Goal: Task Accomplishment & Management: Complete application form

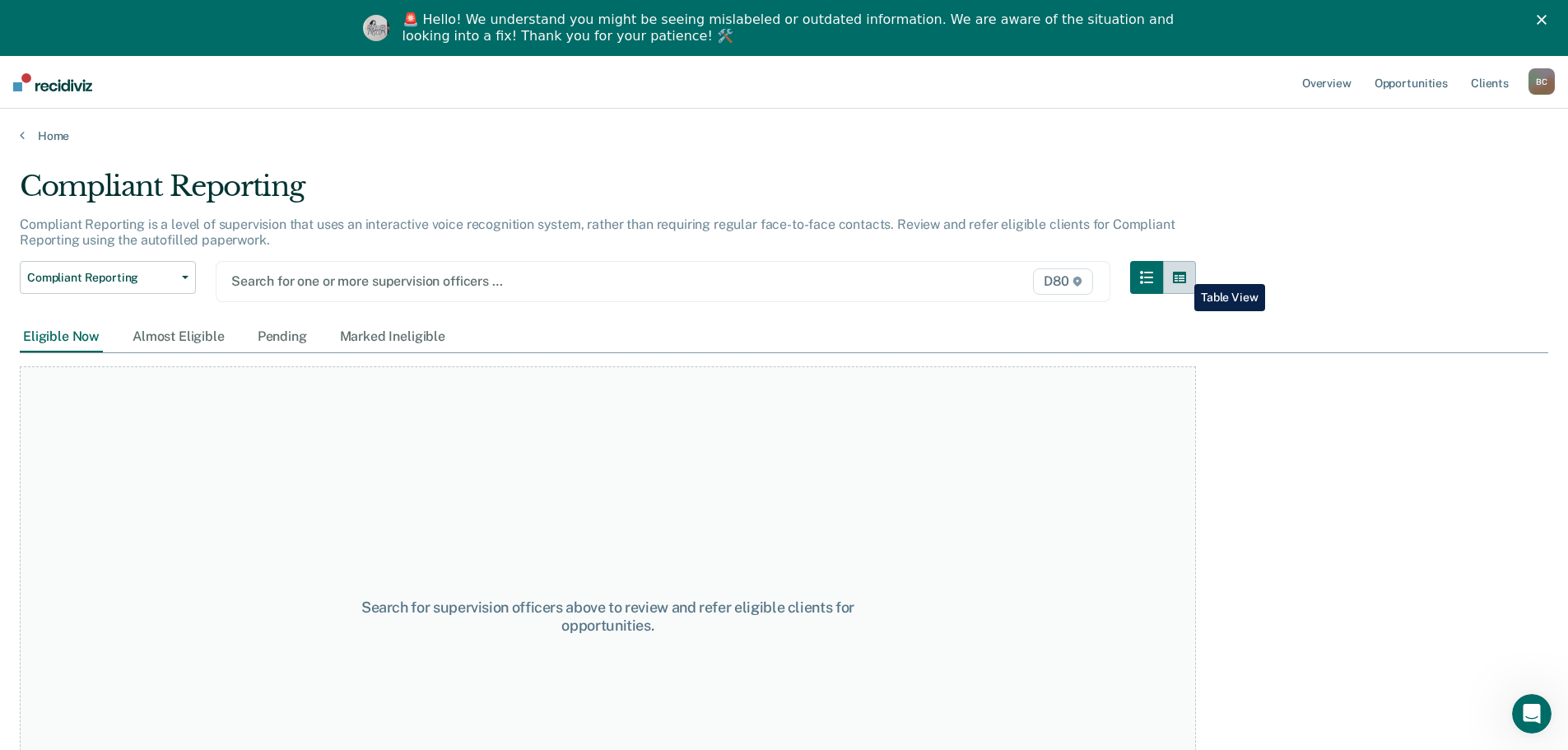
click at [1182, 271] on icon "button" at bounding box center [1178, 277] width 13 height 13
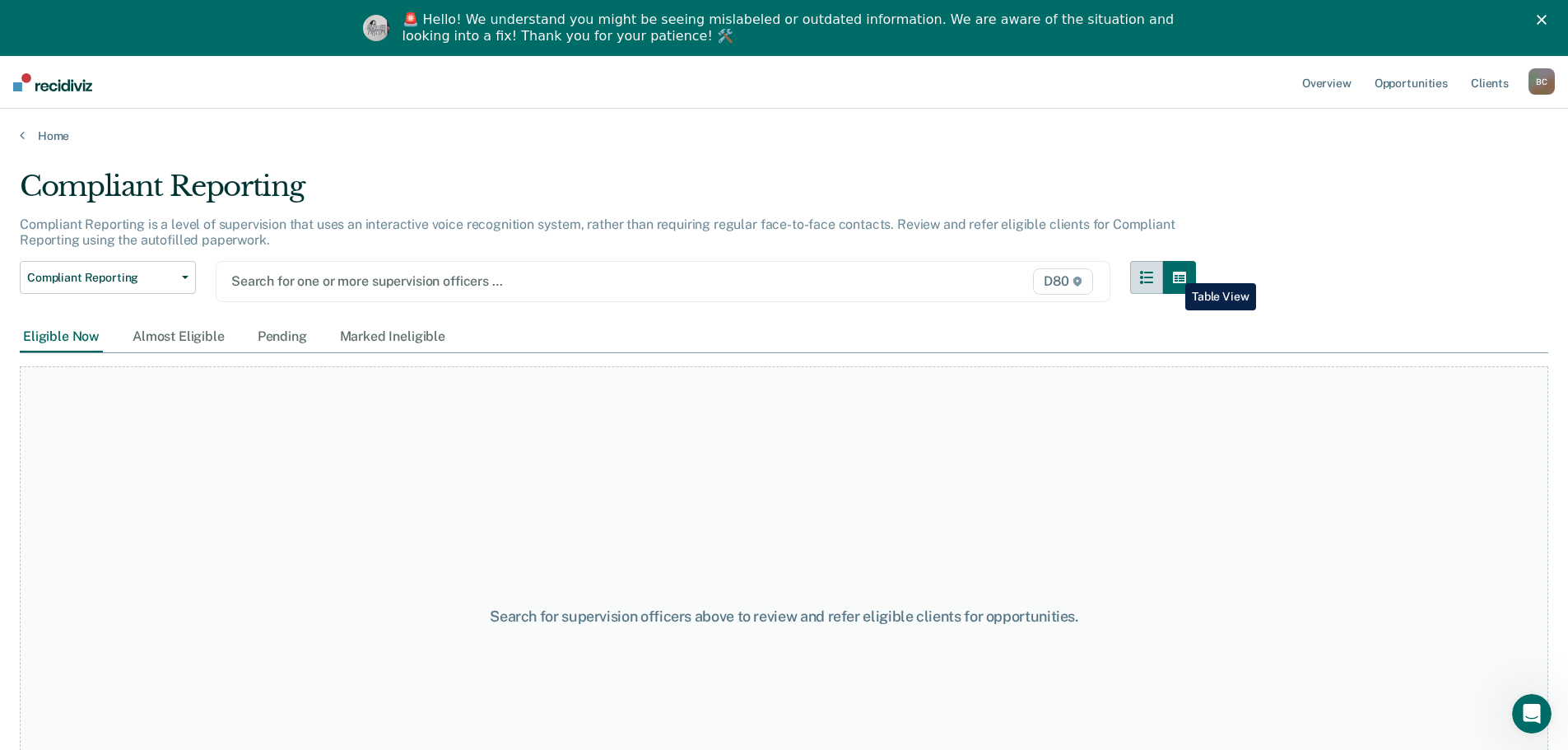
click at [1159, 269] on button "button" at bounding box center [1146, 277] width 33 height 33
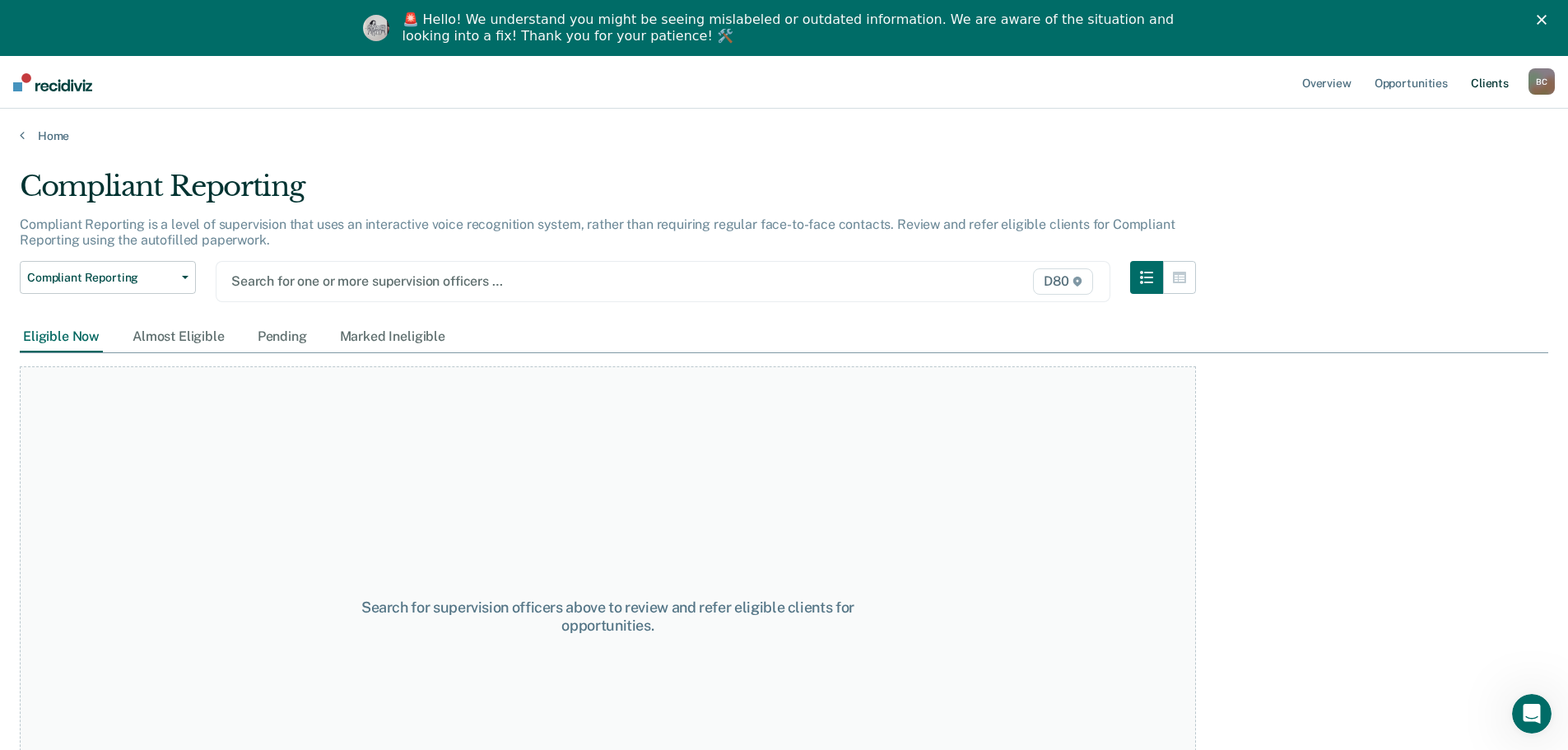
click at [1480, 78] on link "Client s" at bounding box center [1490, 82] width 44 height 53
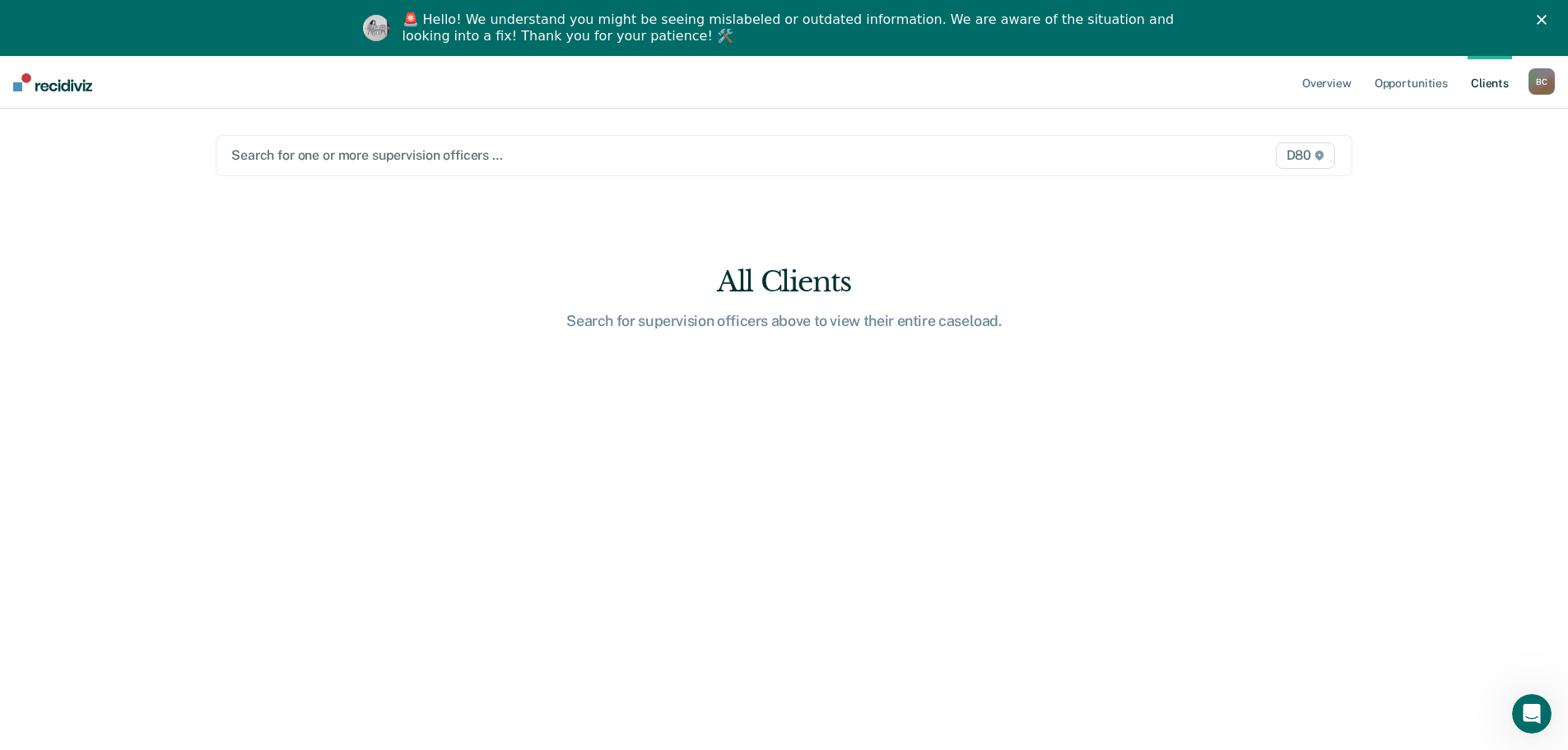
click at [1480, 78] on link "Client s" at bounding box center [1490, 82] width 44 height 53
click at [488, 300] on main "Search for one or more supervision officers … D80 All Clients Search for superv…" at bounding box center [784, 437] width 1176 height 657
click at [316, 147] on div at bounding box center [617, 154] width 773 height 19
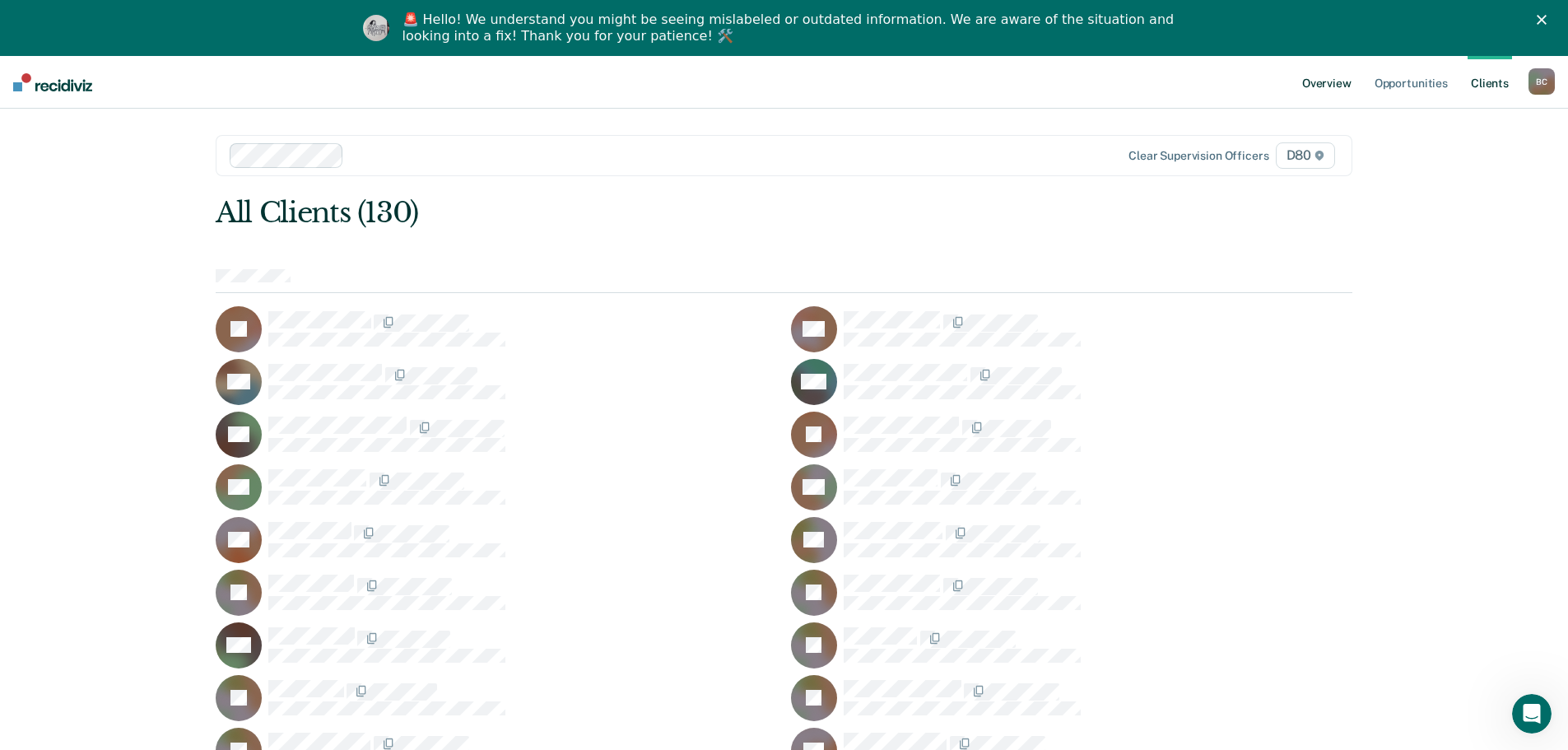
click at [1343, 89] on link "Overview" at bounding box center [1326, 82] width 56 height 53
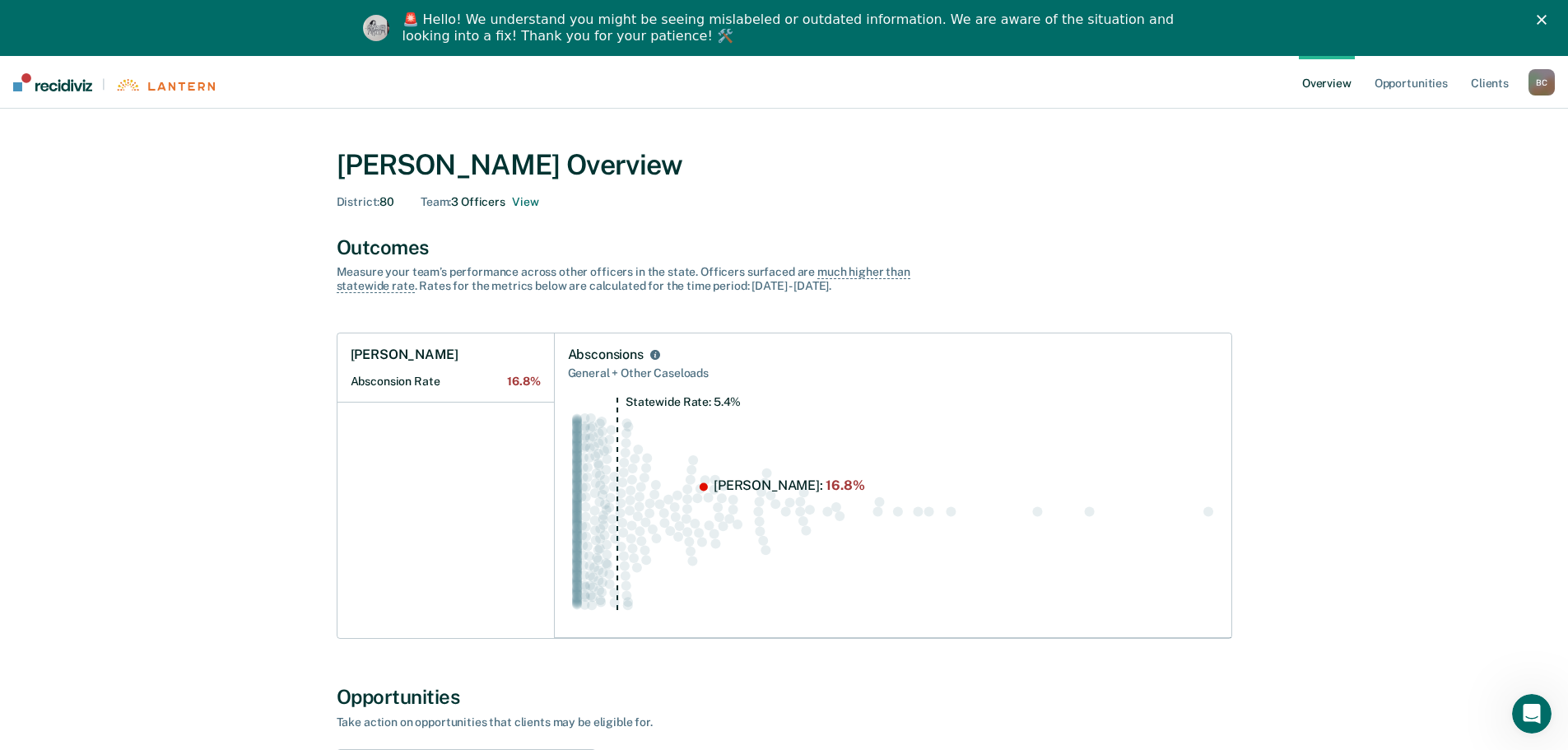
click at [476, 202] on div "Team : 3 Officers View" at bounding box center [479, 202] width 118 height 14
click at [477, 199] on div "Team : 3 Officers View" at bounding box center [479, 202] width 118 height 14
click at [492, 192] on div "[PERSON_NAME] Overview District : 80 Team : 3 Officers View" at bounding box center [784, 178] width 895 height 61
click at [516, 203] on button "View" at bounding box center [525, 202] width 26 height 14
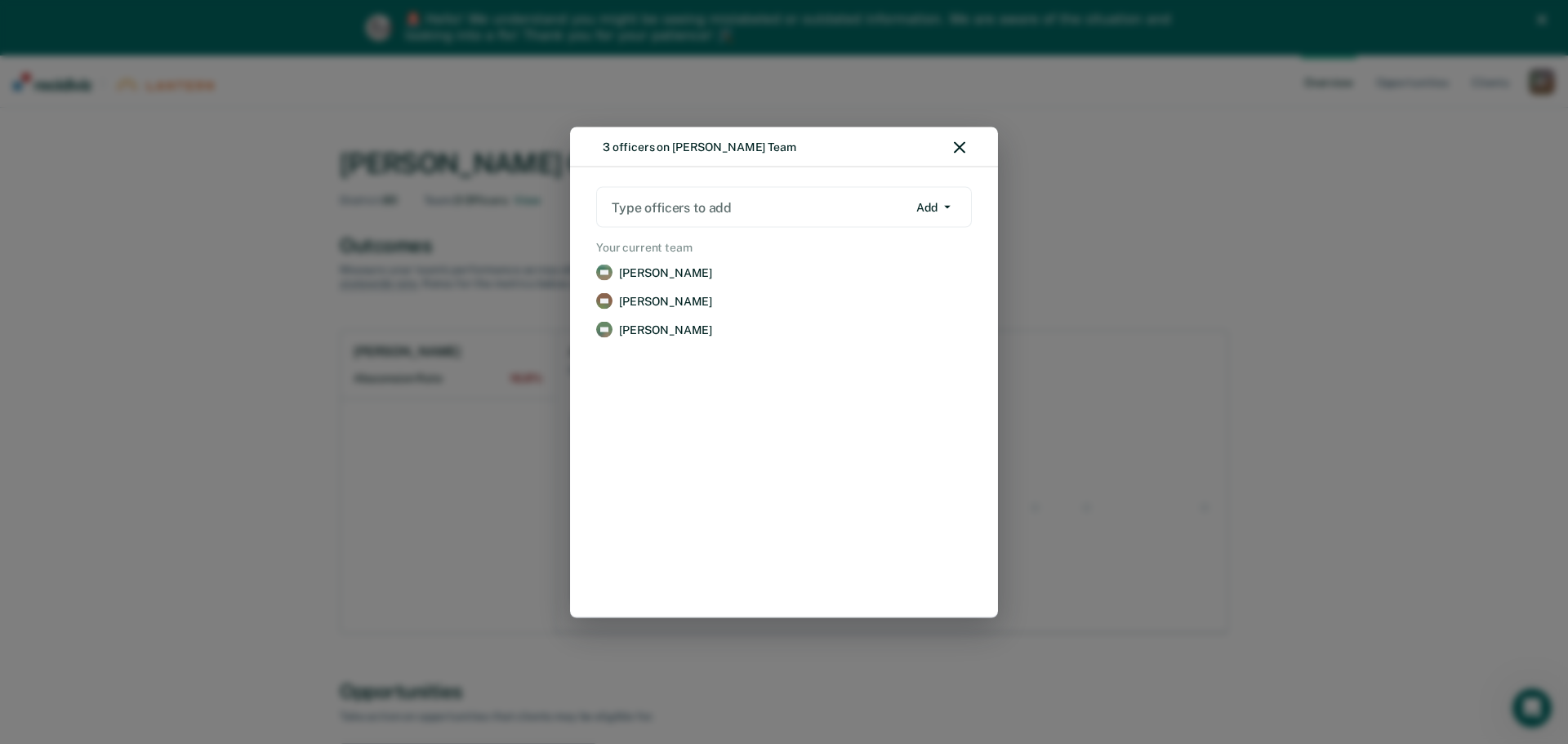
click at [825, 208] on div at bounding box center [759, 206] width 296 height 18
type input "[PERSON_NAME]"
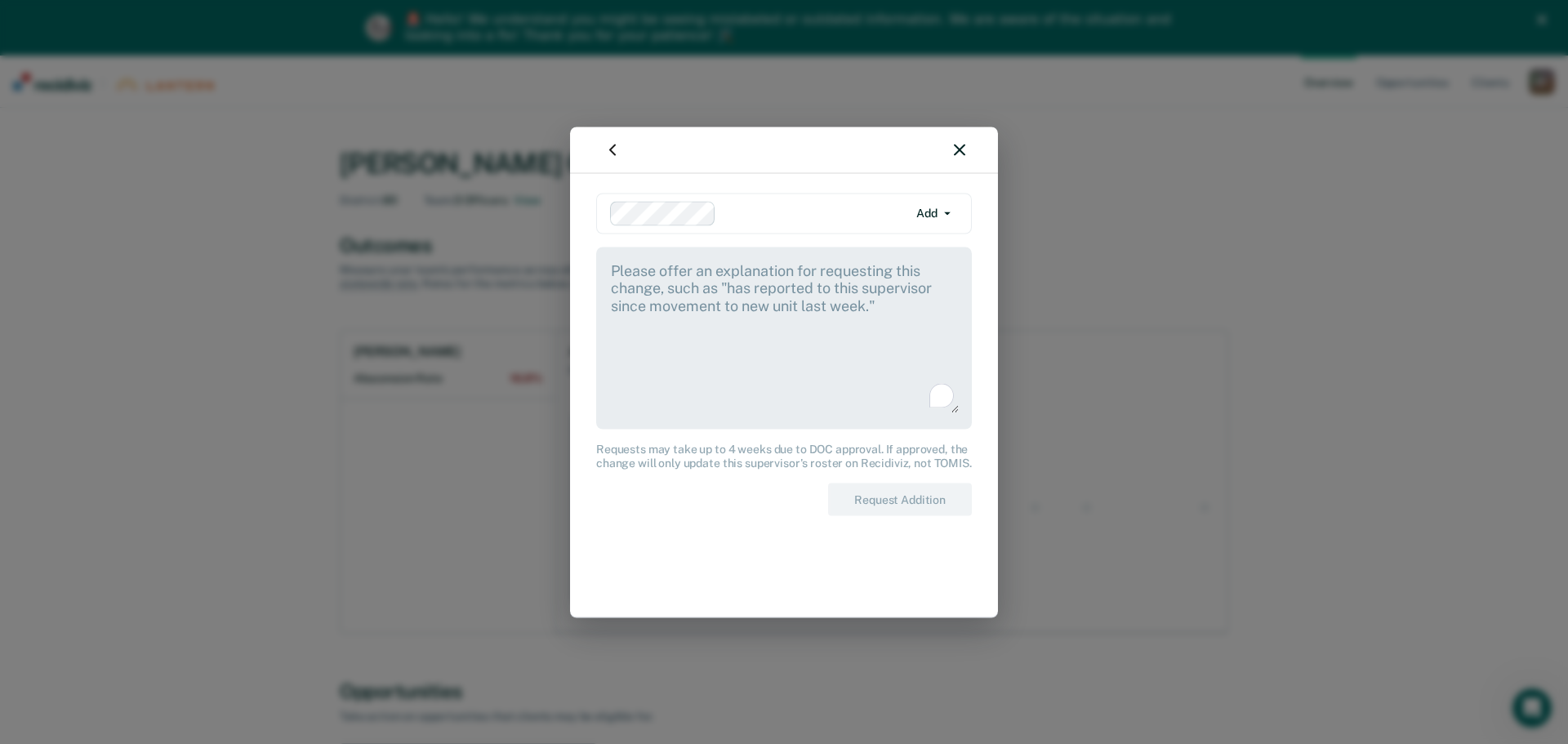
drag, startPoint x: 725, startPoint y: 277, endPoint x: 765, endPoint y: 310, distance: 51.9
click at [765, 310] on textarea "To enrich screen reader interactions, please activate Accessibility in Grammarl…" at bounding box center [784, 336] width 350 height 153
click at [762, 310] on textarea "To enrich screen reader interactions, please activate Accessibility in Grammarl…" at bounding box center [784, 336] width 350 height 153
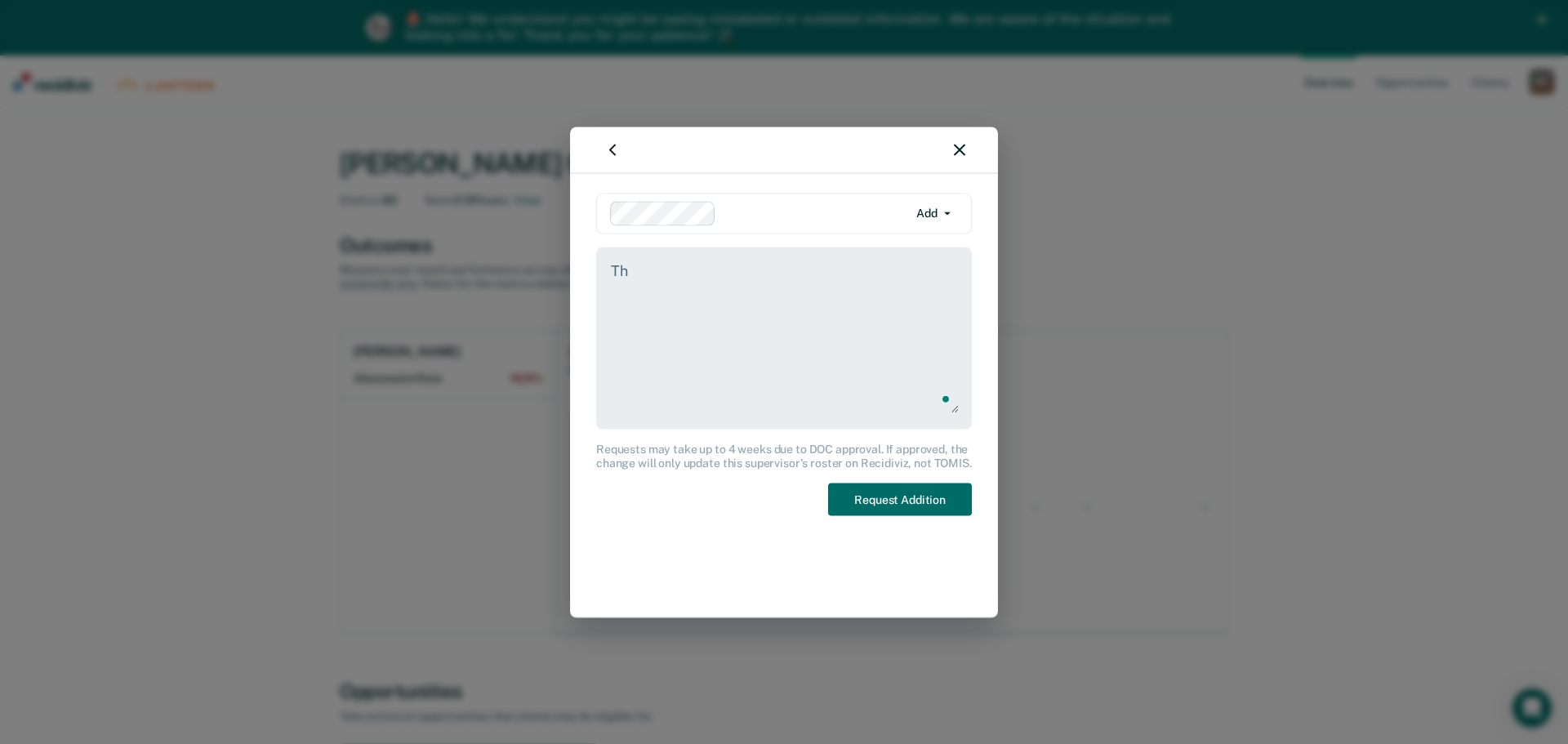
type textarea "T"
type textarea "I am PPO Weeks supervisor."
click at [965, 500] on button "Request Addition" at bounding box center [900, 499] width 143 height 33
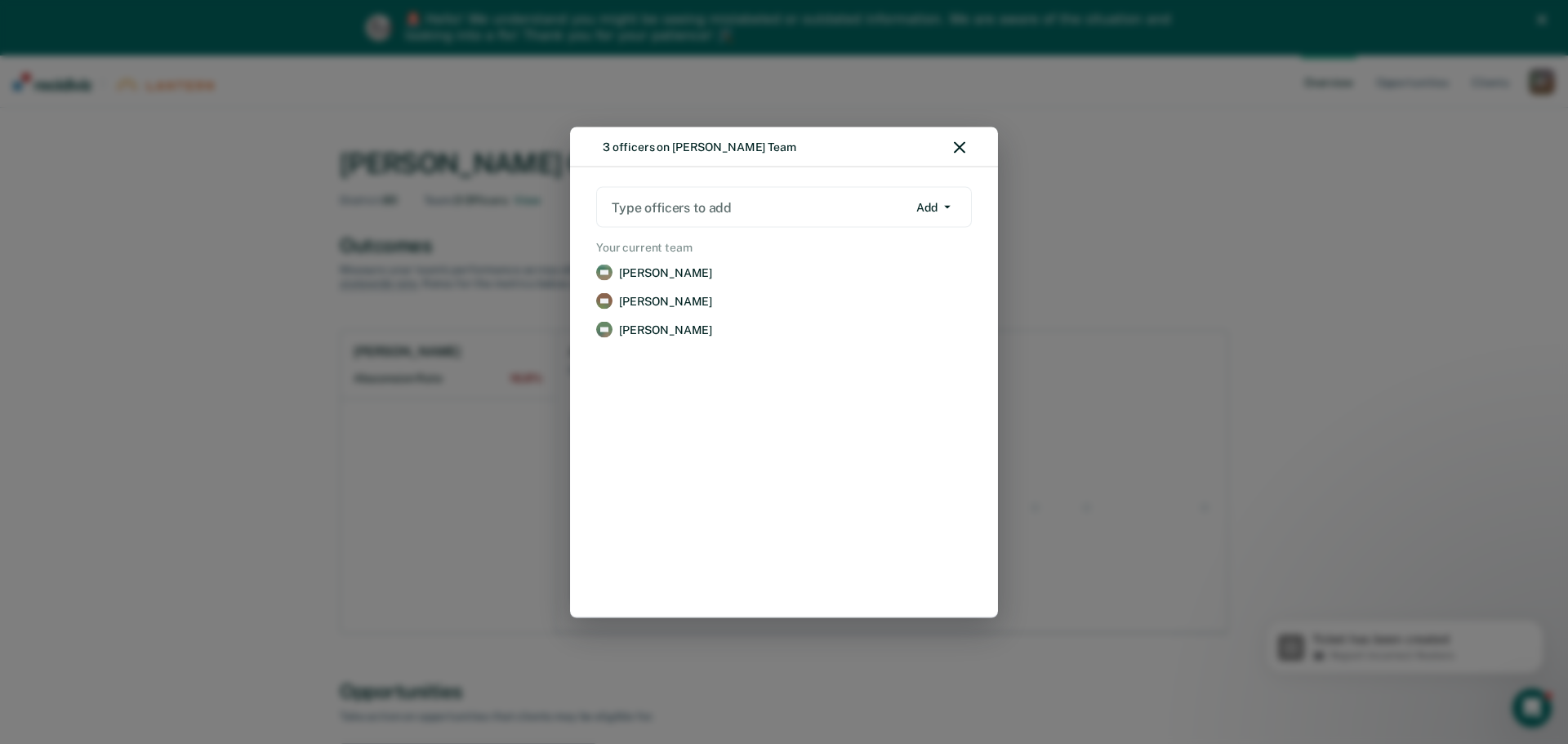
click at [921, 205] on button "Add" at bounding box center [933, 207] width 49 height 26
click at [844, 210] on div at bounding box center [759, 206] width 296 height 18
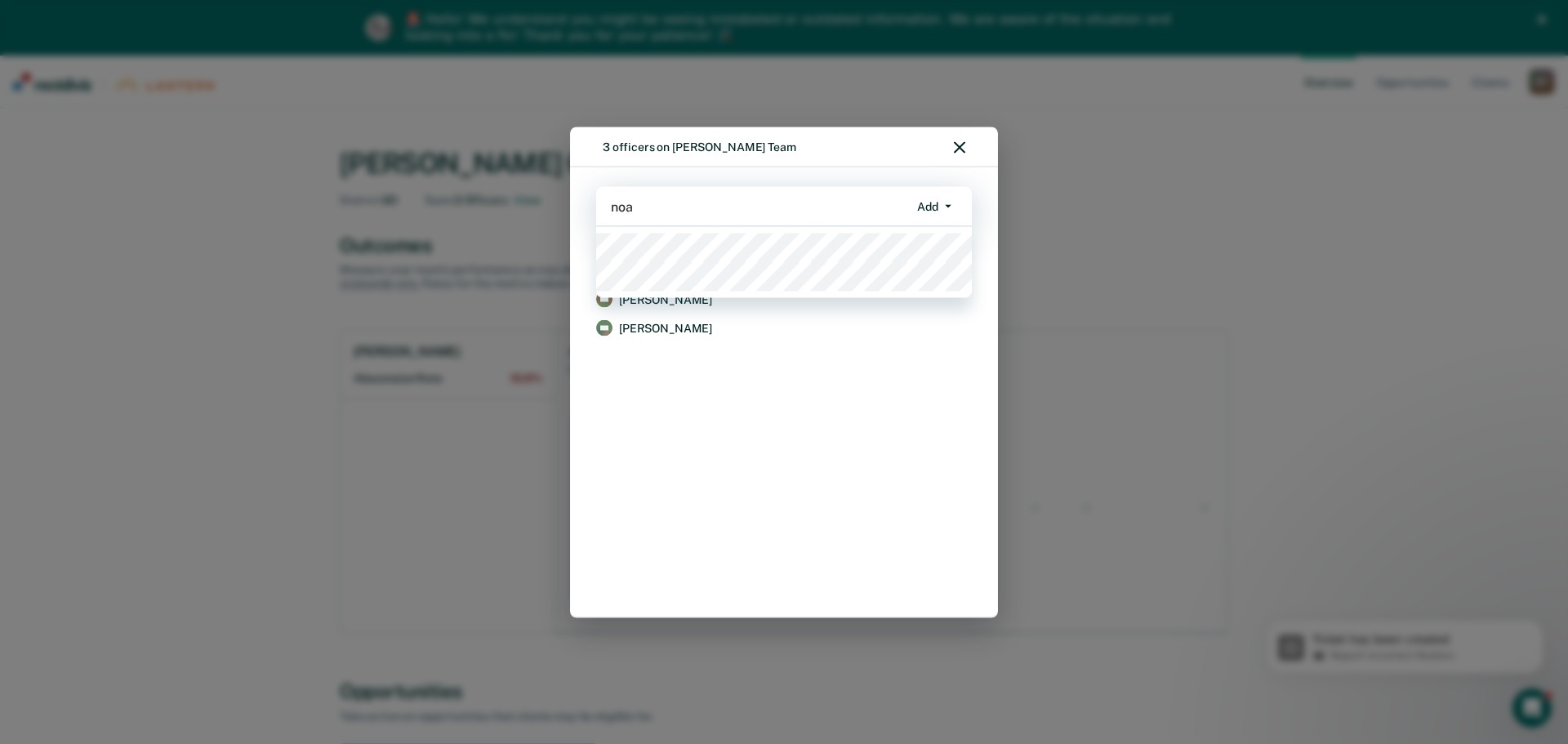
type input "noah"
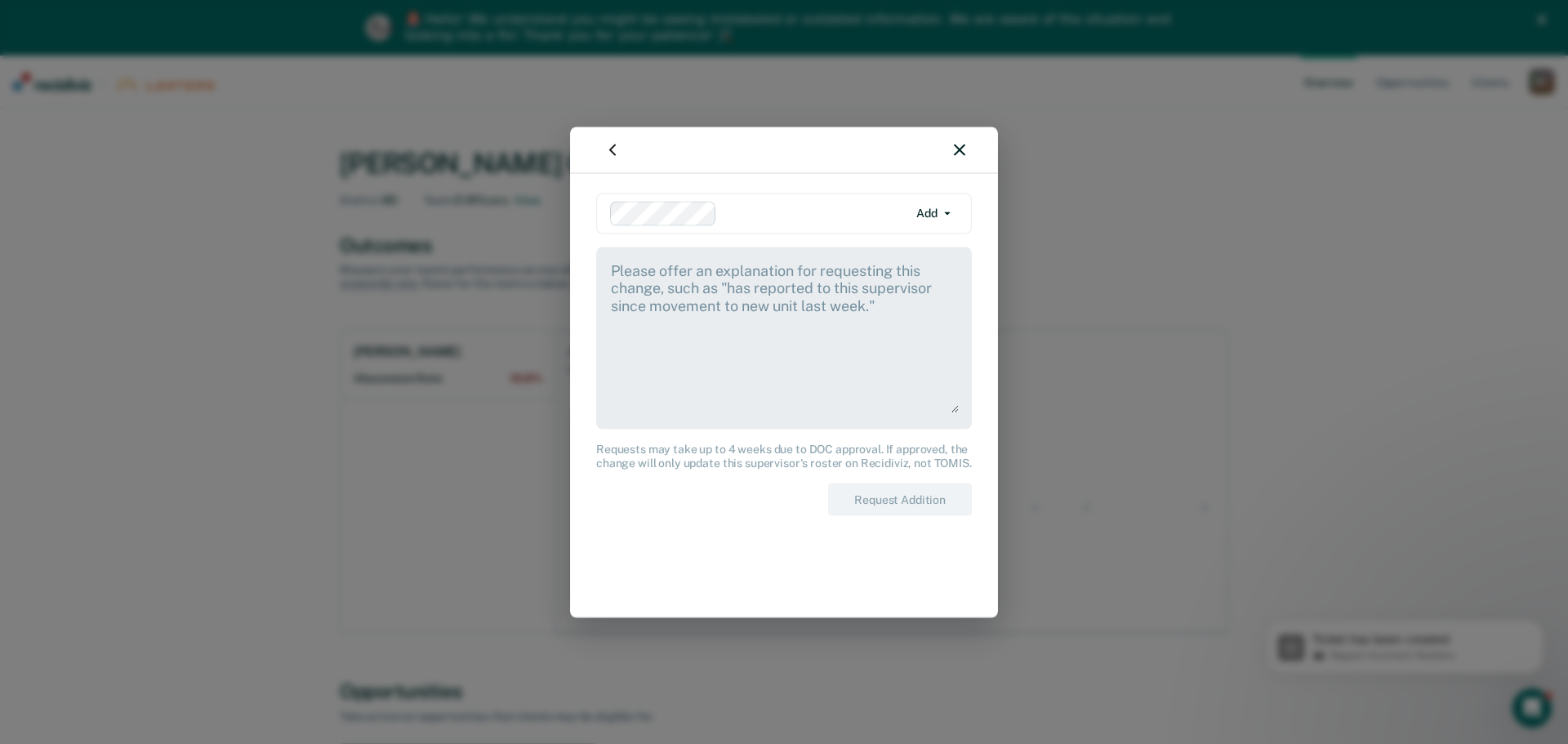
click at [799, 275] on textarea at bounding box center [784, 336] width 350 height 153
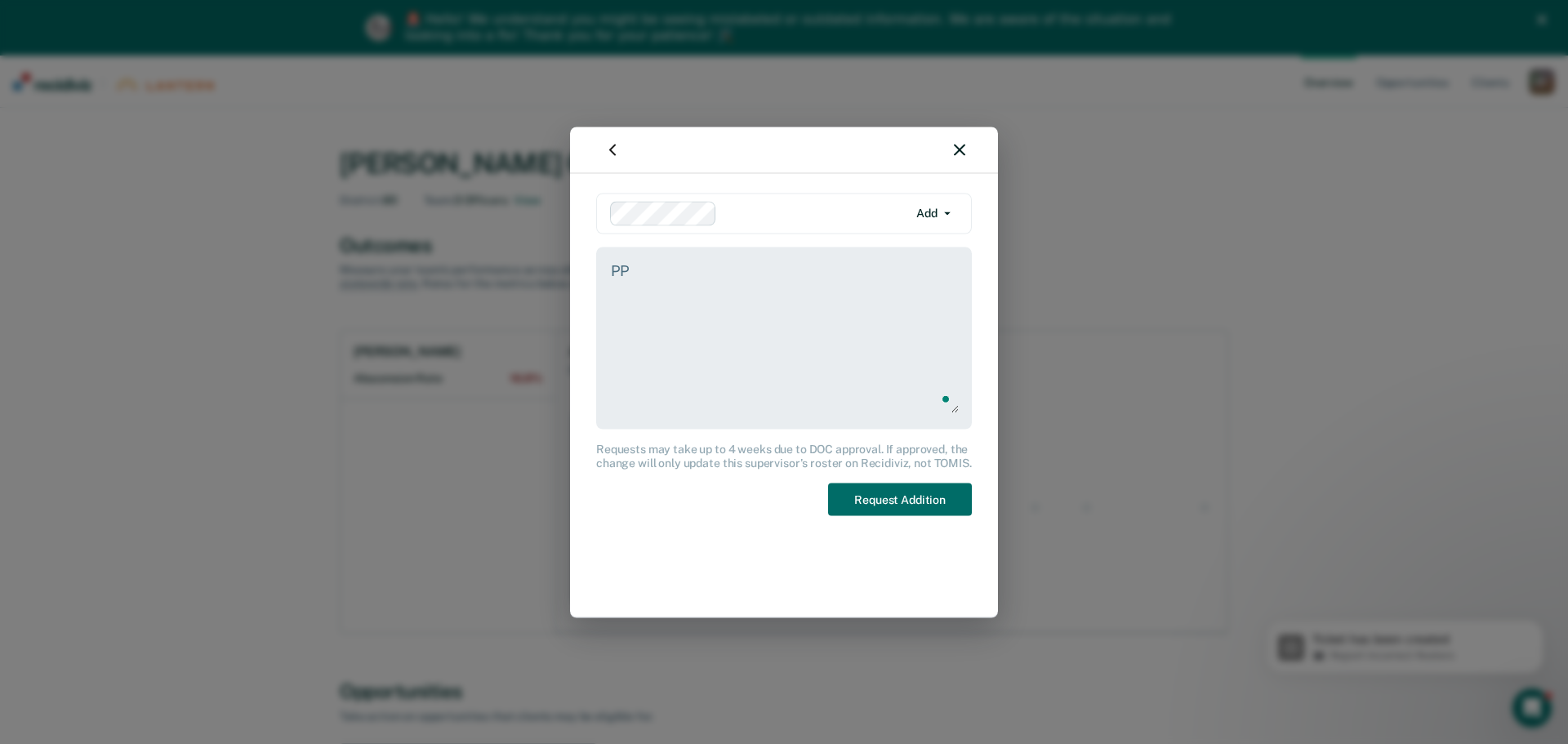
type textarea "P"
type textarea "I am PPO [PERSON_NAME] supervisor."
click at [863, 493] on button "Request Addition" at bounding box center [900, 499] width 143 height 33
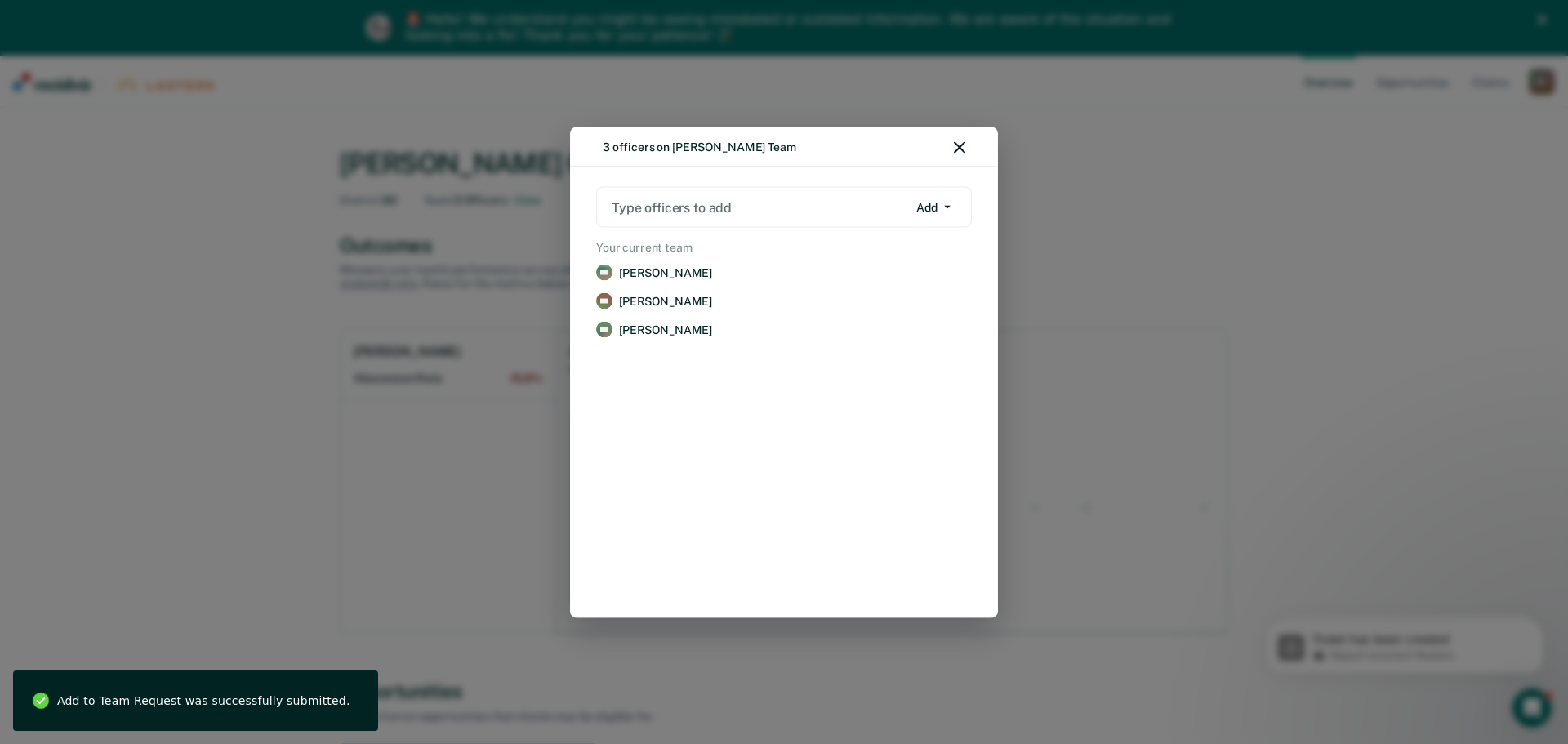
click at [862, 192] on div "Type officers to add Add Add Remove" at bounding box center [784, 207] width 375 height 41
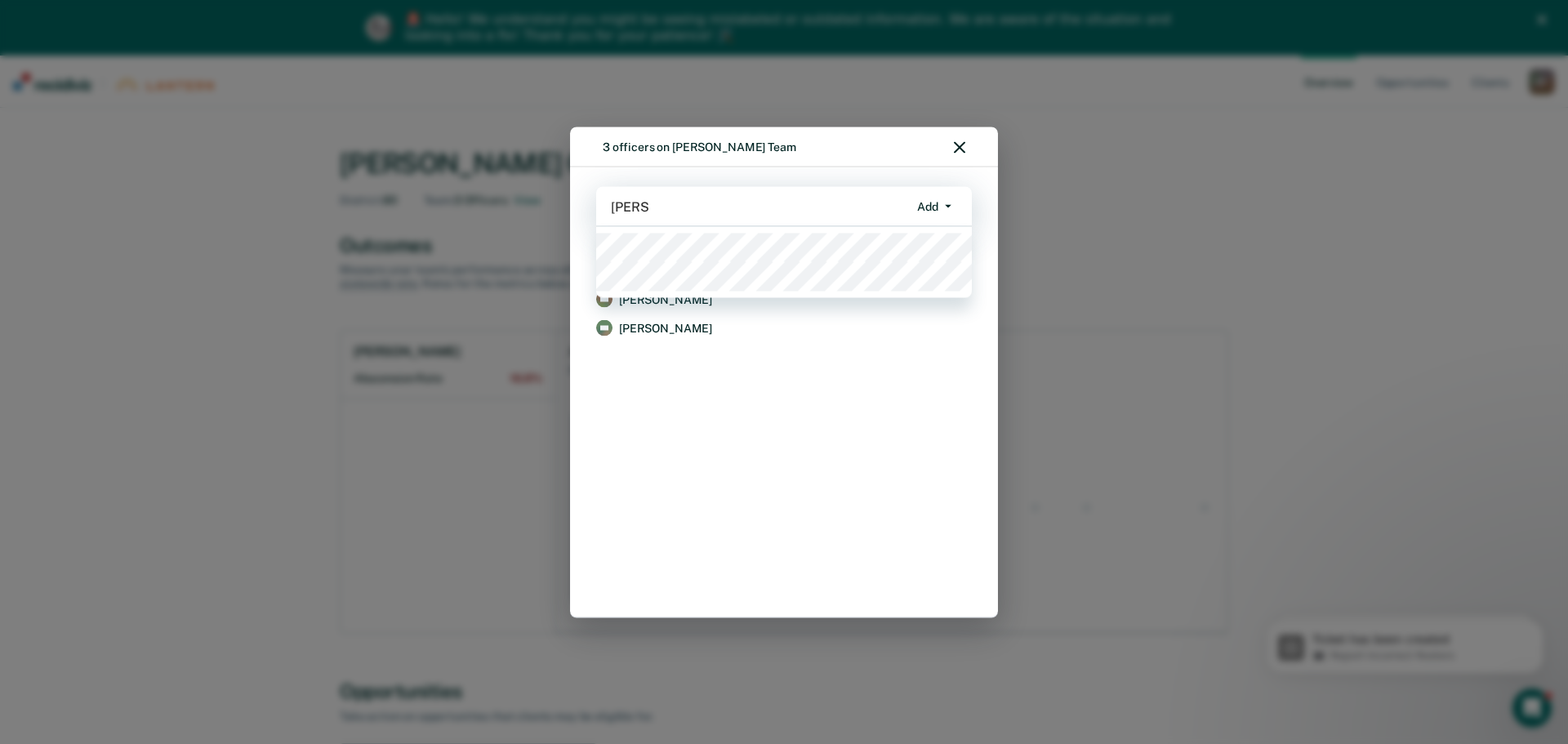
type input "[PERSON_NAME]"
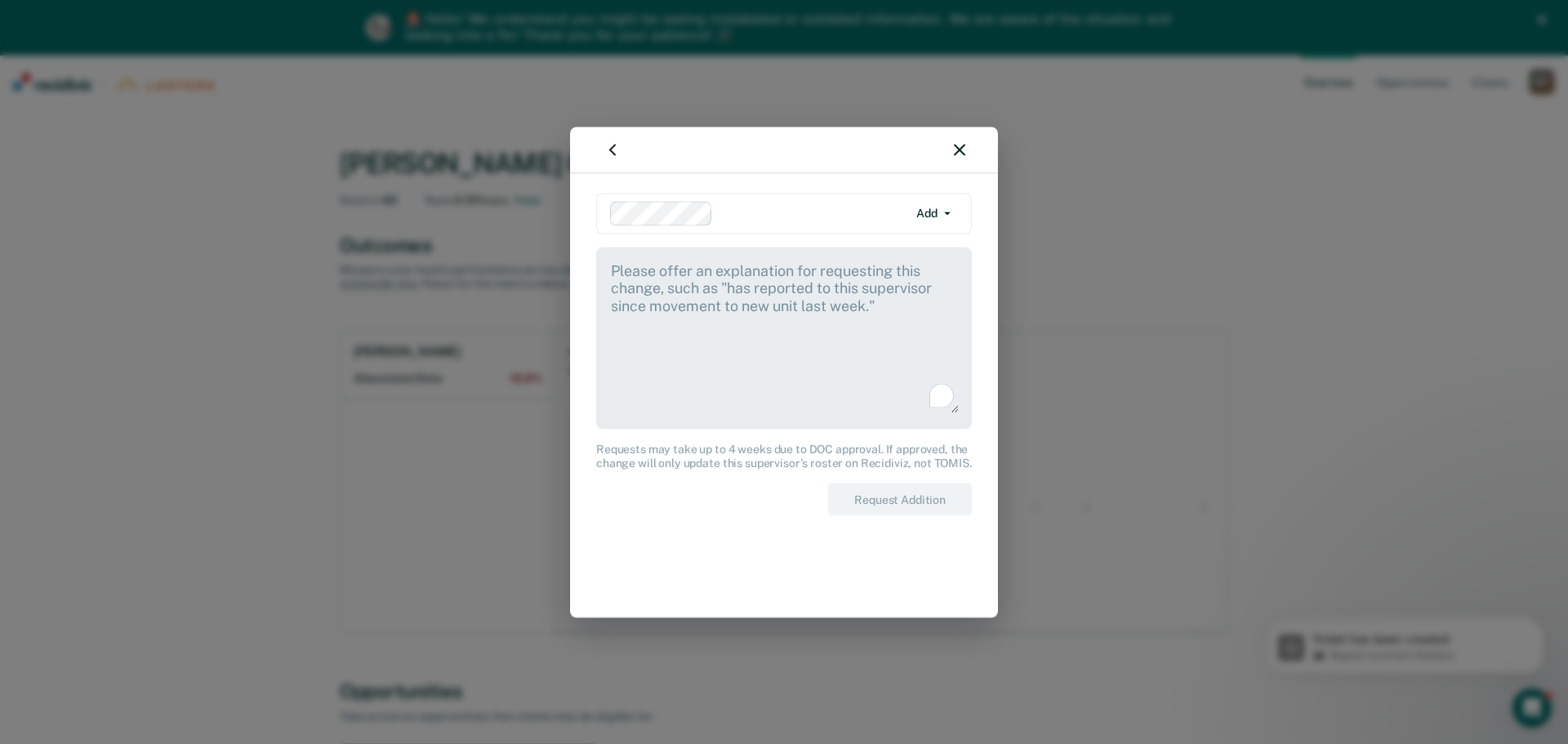
click at [825, 295] on textarea "To enrich screen reader interactions, please activate Accessibility in Grammarl…" at bounding box center [784, 336] width 350 height 153
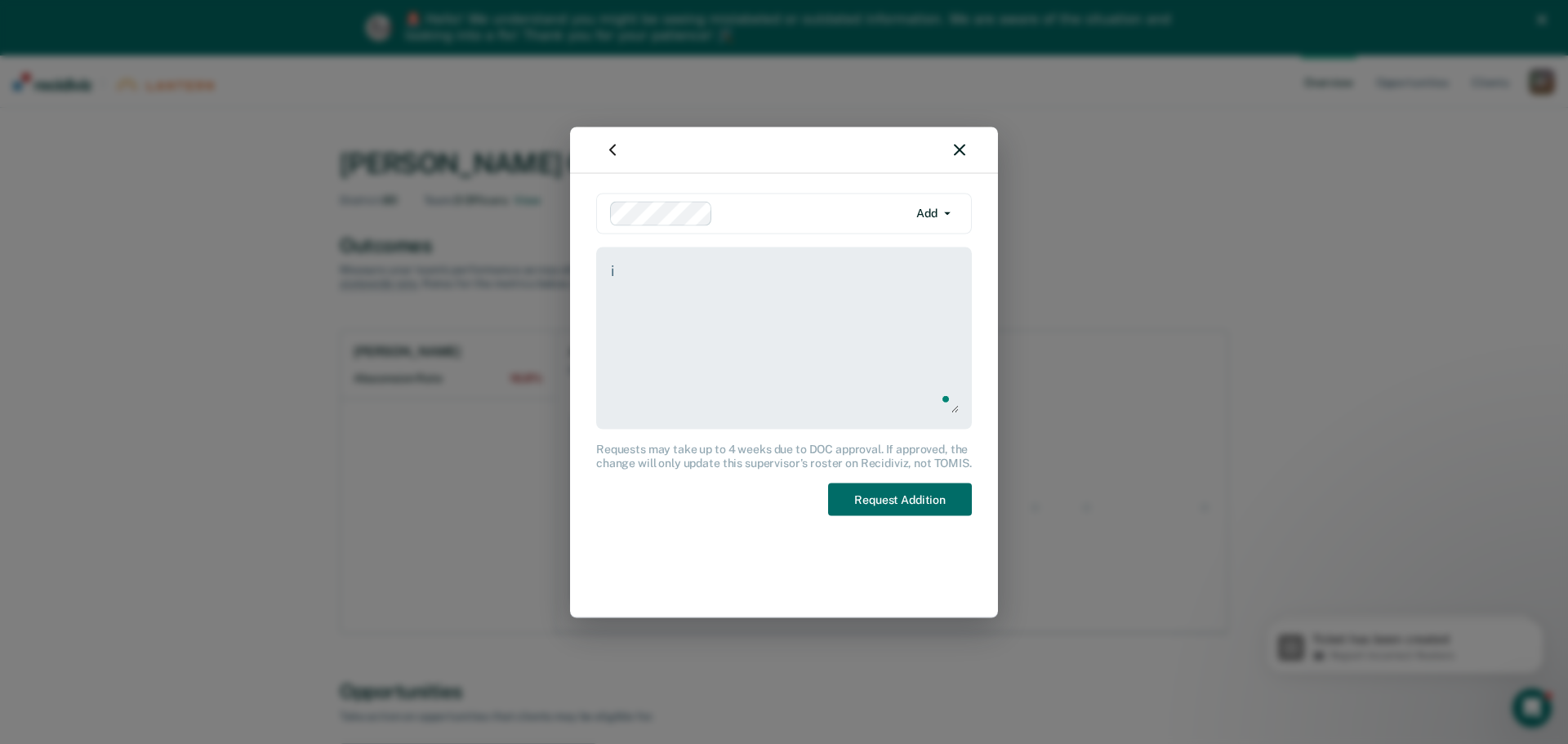
type textarea "i"
type textarea "I am [PERSON_NAME] manager."
click at [886, 501] on button "Request Addition" at bounding box center [900, 499] width 143 height 33
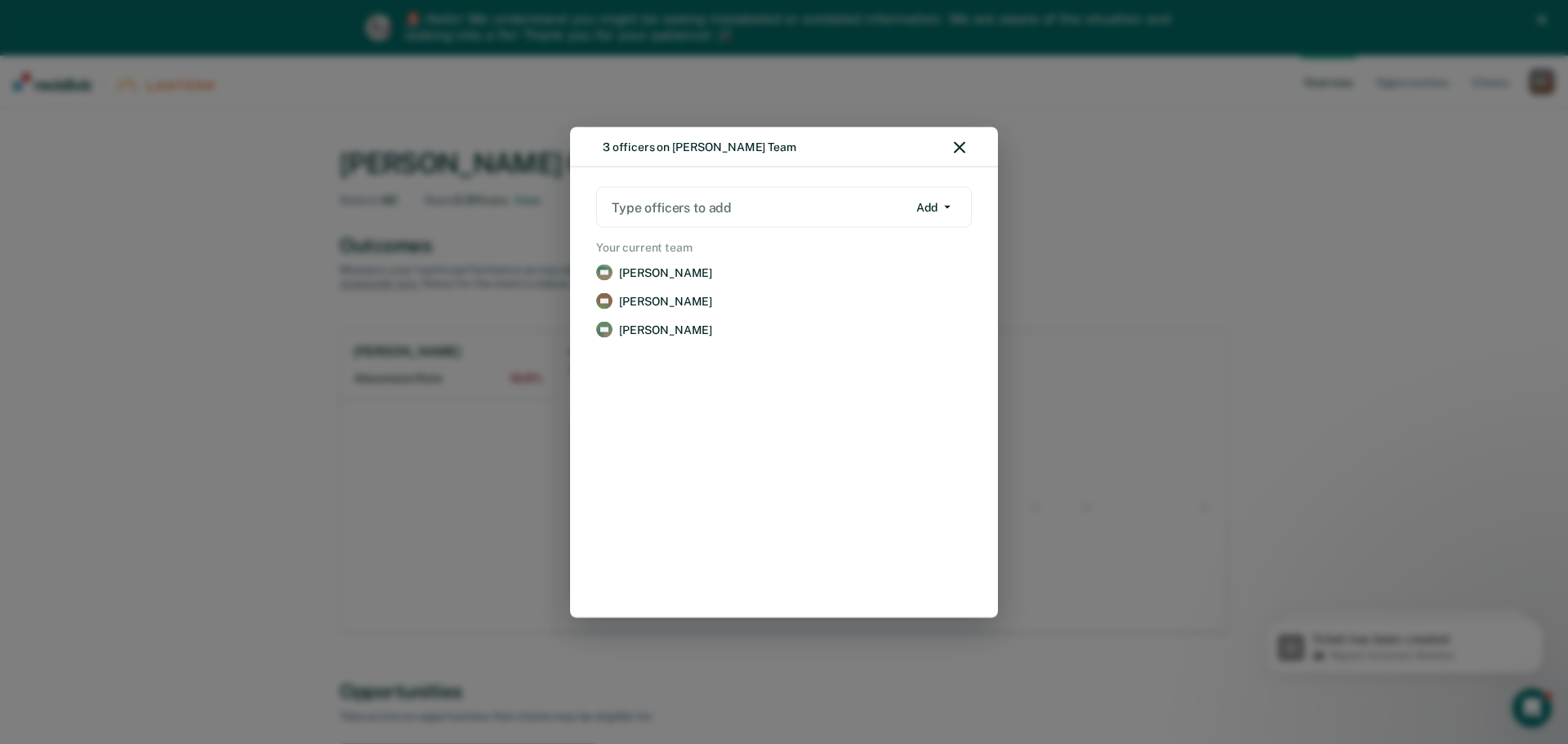
click at [955, 148] on icon "button" at bounding box center [958, 147] width 11 height 11
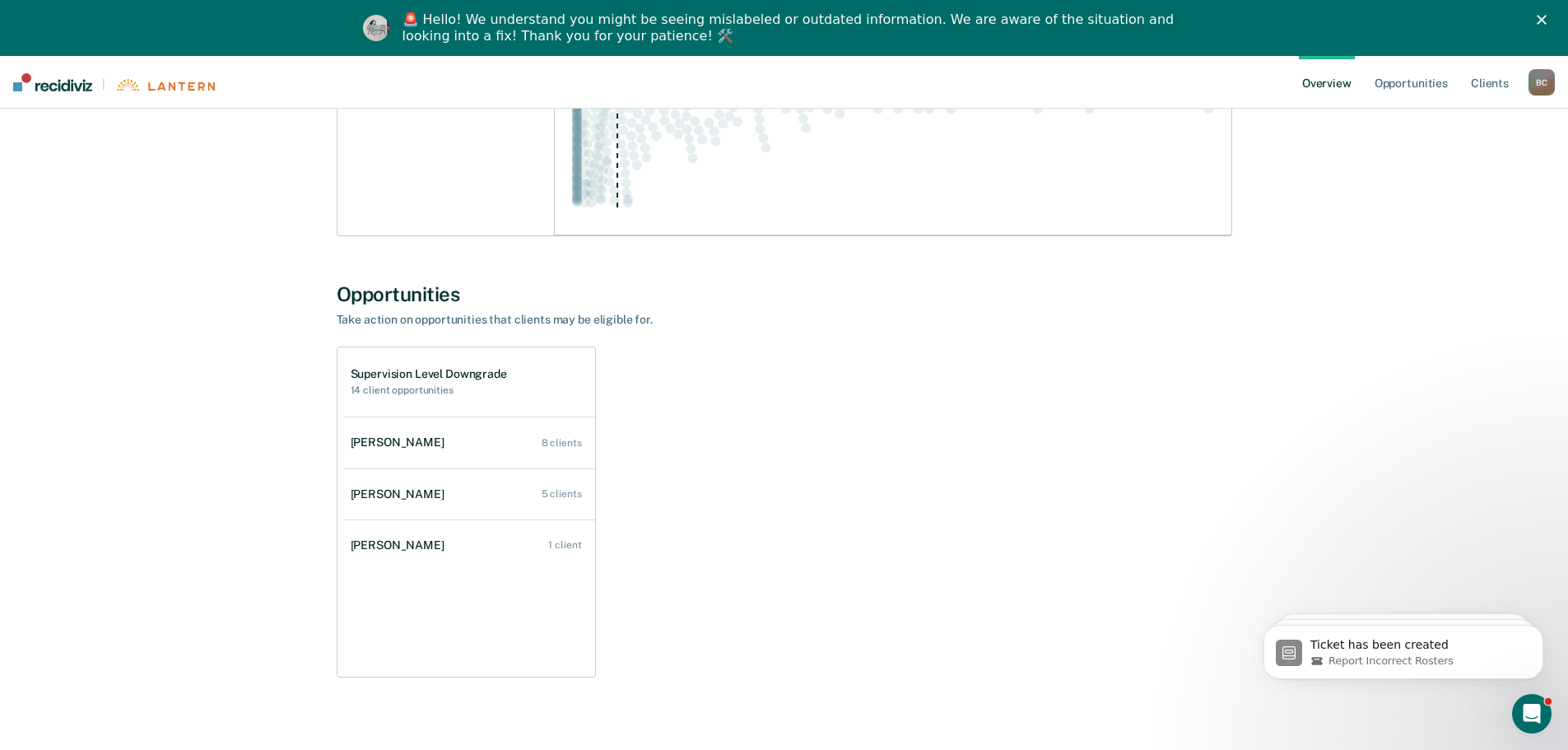
scroll to position [428, 0]
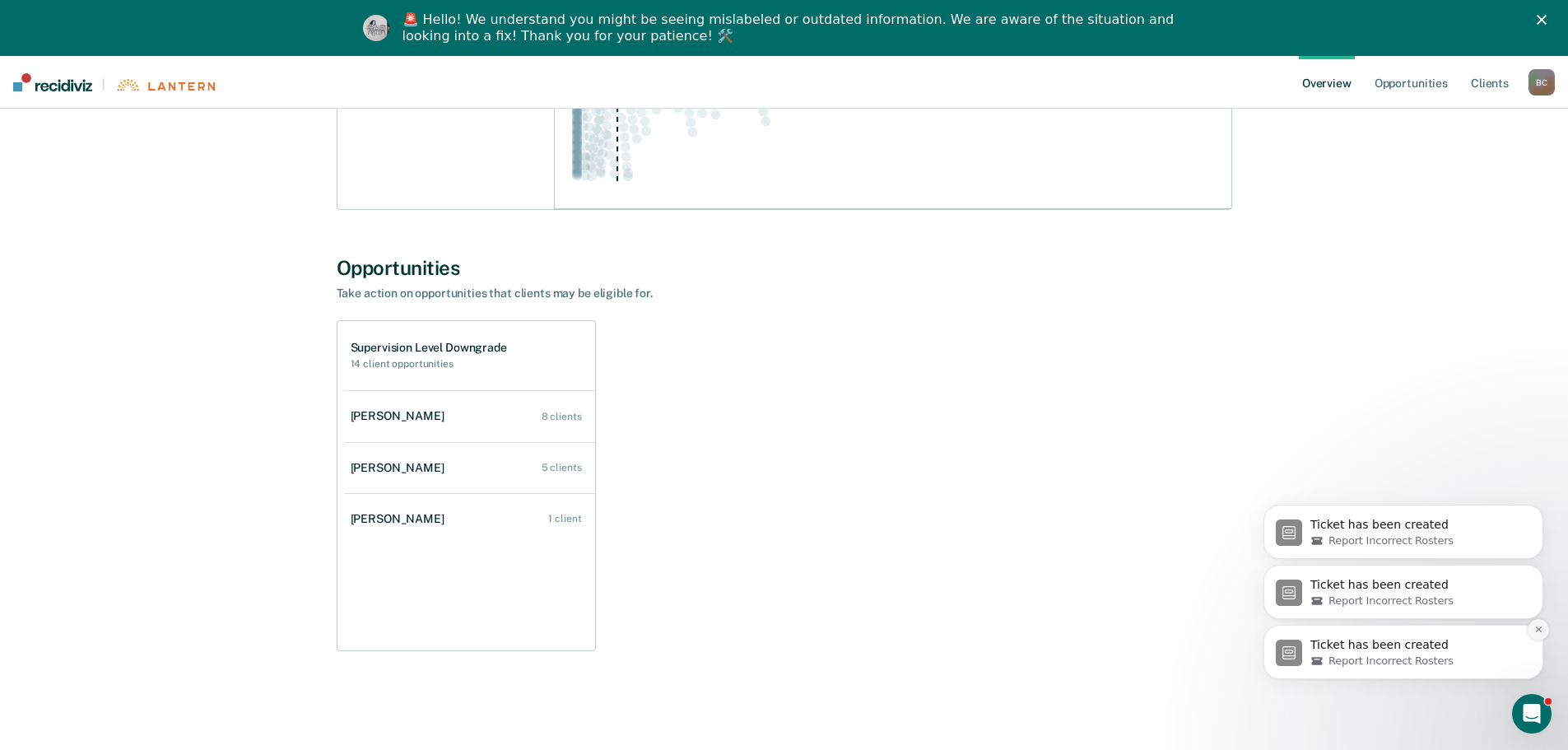
click at [1536, 632] on icon "Dismiss notification" at bounding box center [1538, 629] width 9 height 9
click at [1533, 635] on button "Dismiss notification" at bounding box center [1538, 629] width 21 height 21
click at [1535, 635] on button "Dismiss notification" at bounding box center [1538, 629] width 21 height 21
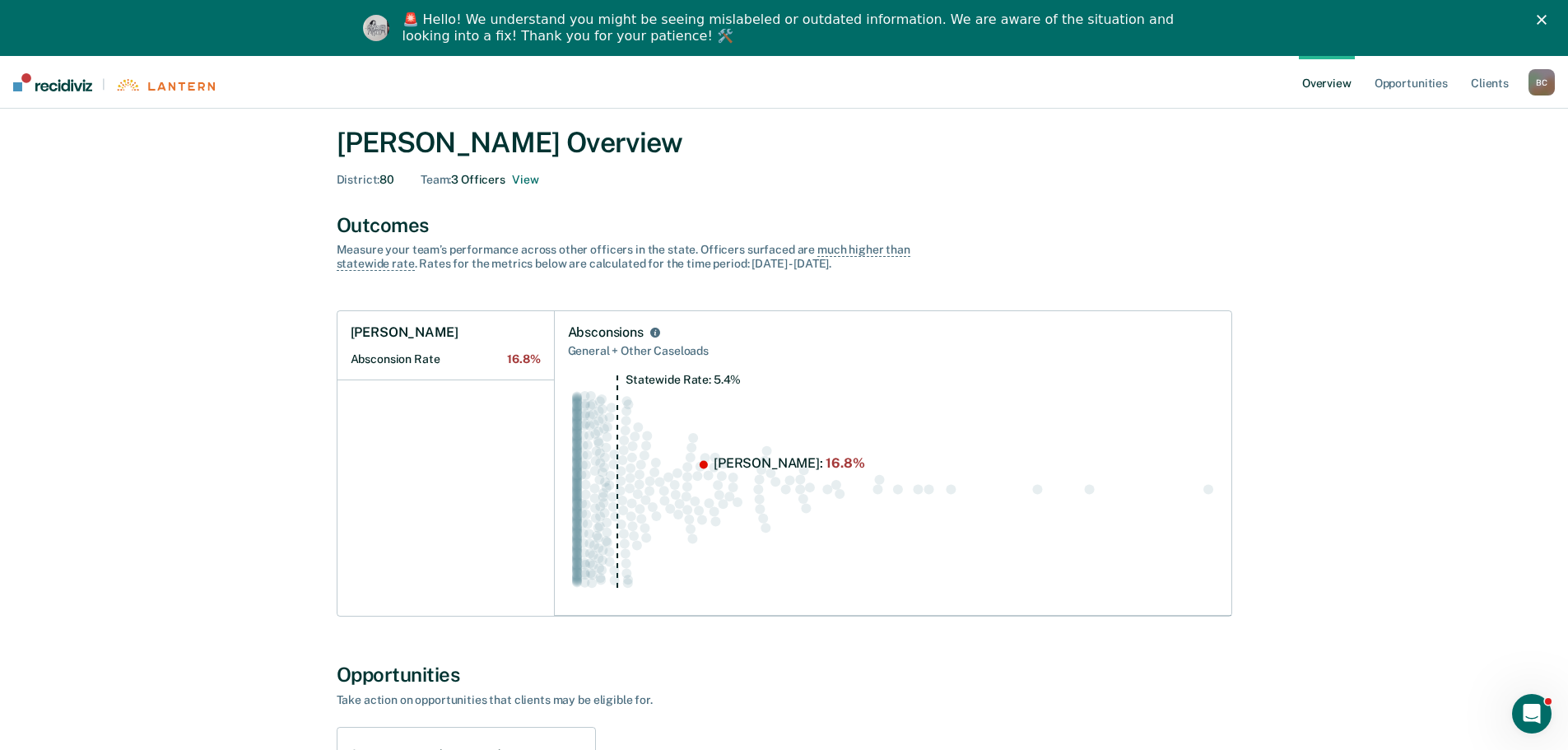
scroll to position [0, 0]
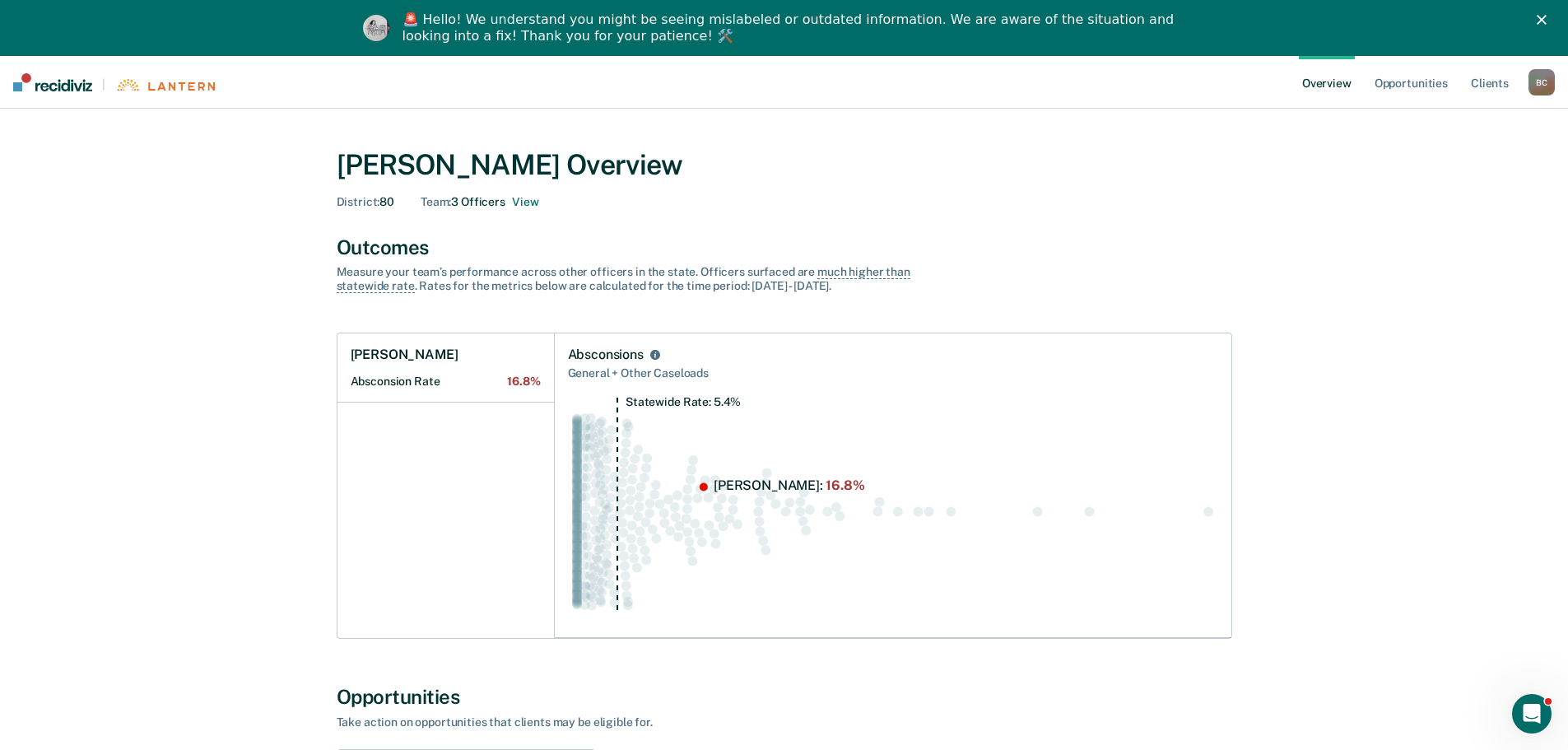
click at [1553, 21] on div "Close" at bounding box center [1544, 19] width 17 height 10
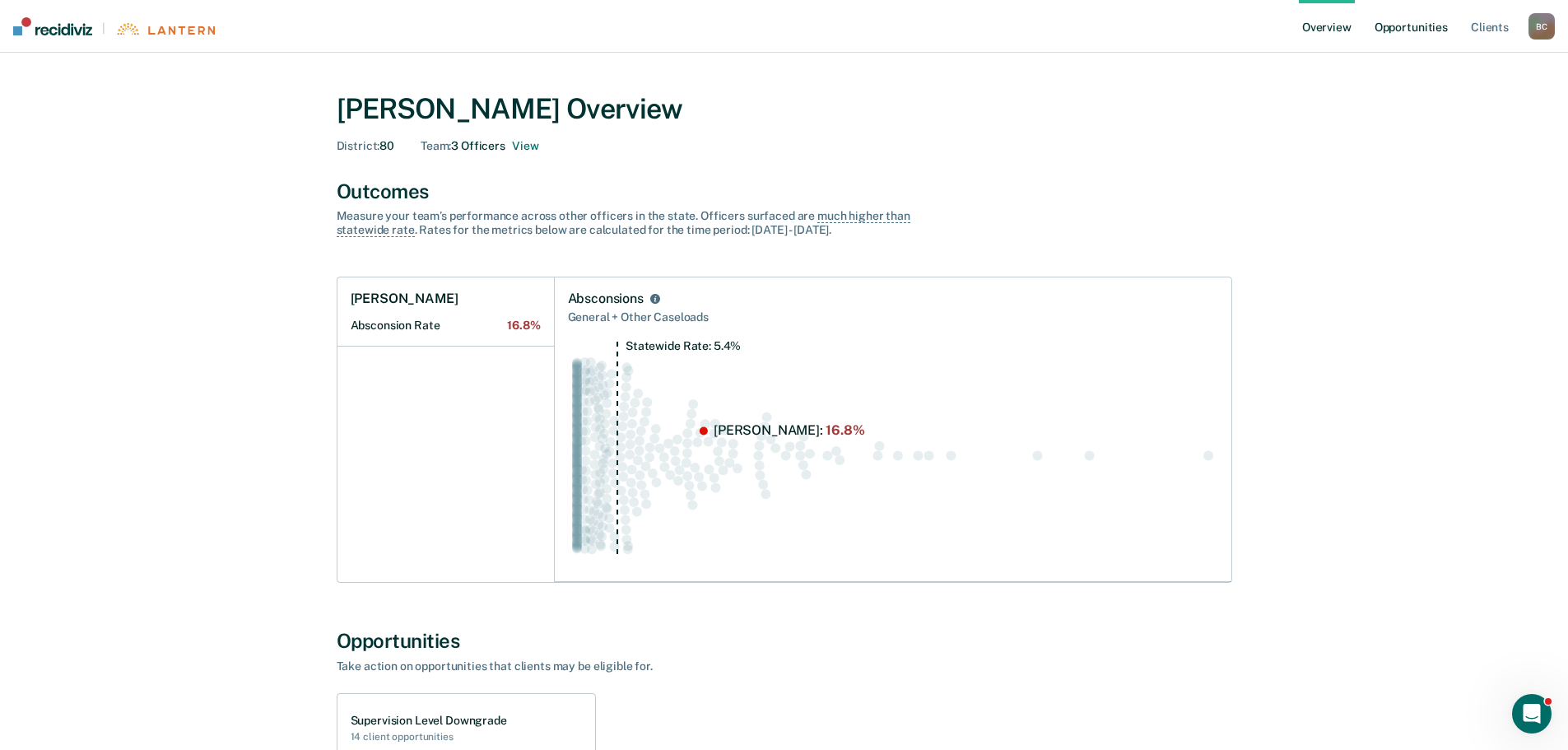
click at [1422, 21] on link "Opportunities" at bounding box center [1410, 26] width 80 height 53
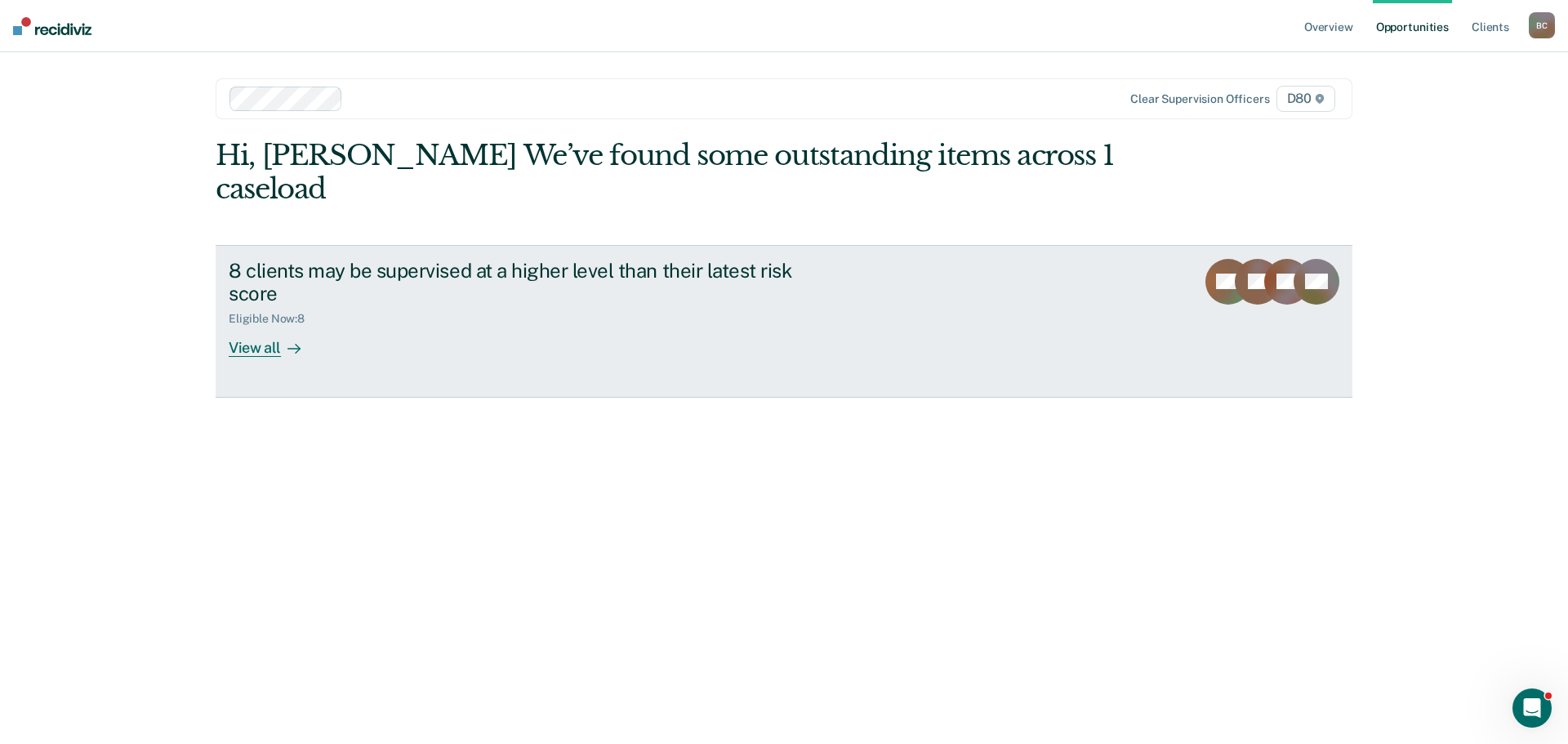
click at [241, 326] on div "View all" at bounding box center [274, 342] width 92 height 31
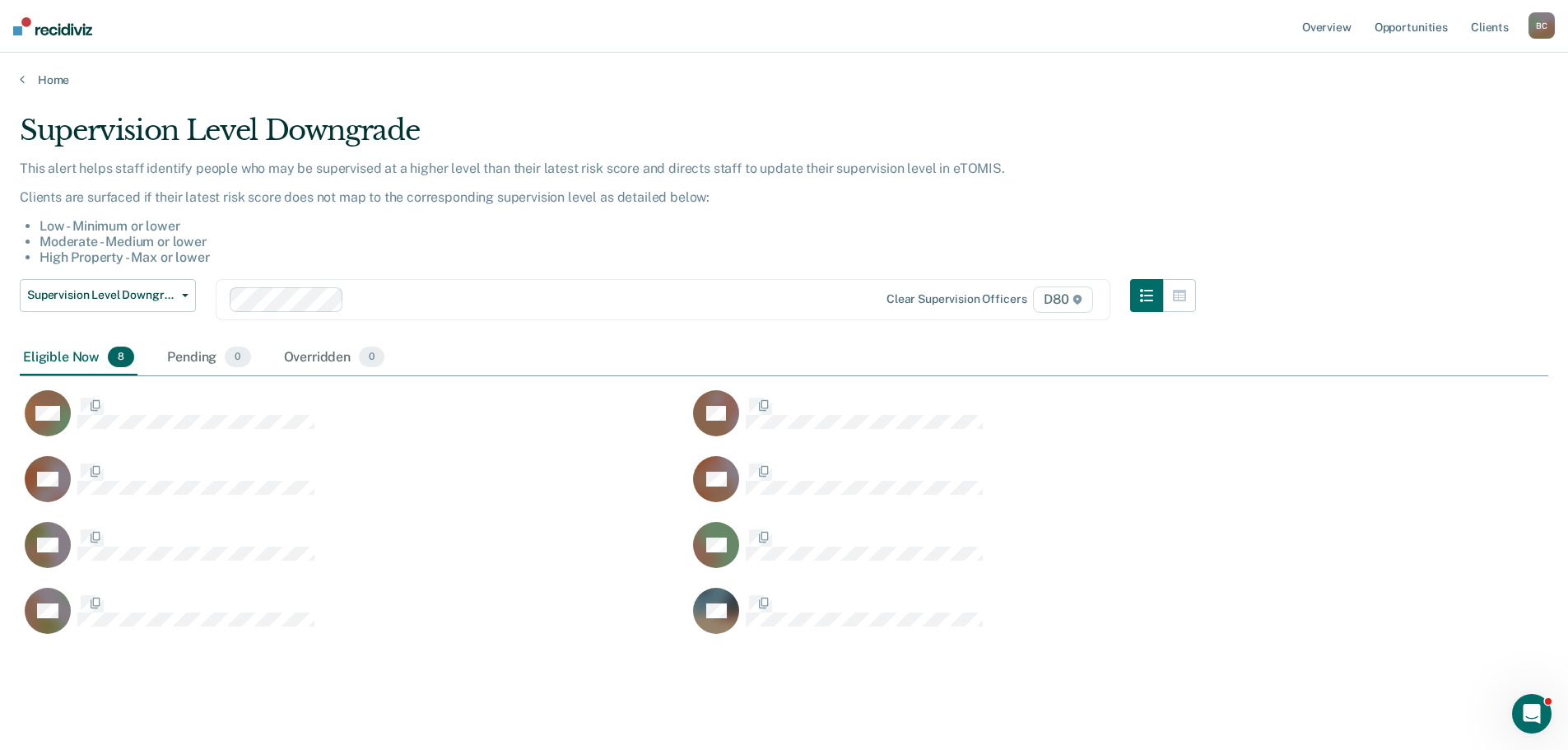
scroll to position [522, 1516]
click at [172, 291] on span "Supervision Level Downgrade" at bounding box center [101, 295] width 148 height 14
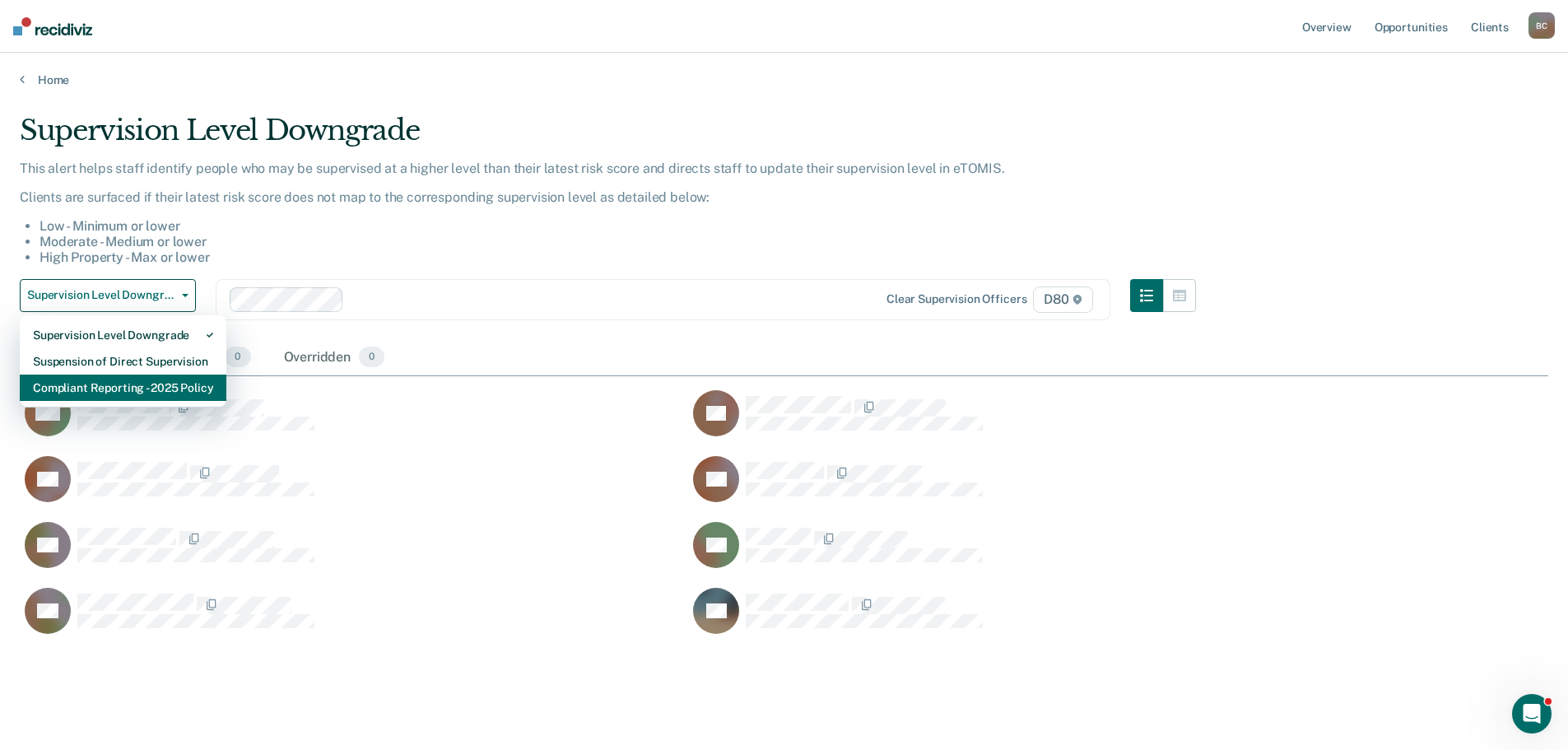
click at [144, 390] on div "Compliant Reporting - 2025 Policy" at bounding box center [123, 388] width 180 height 26
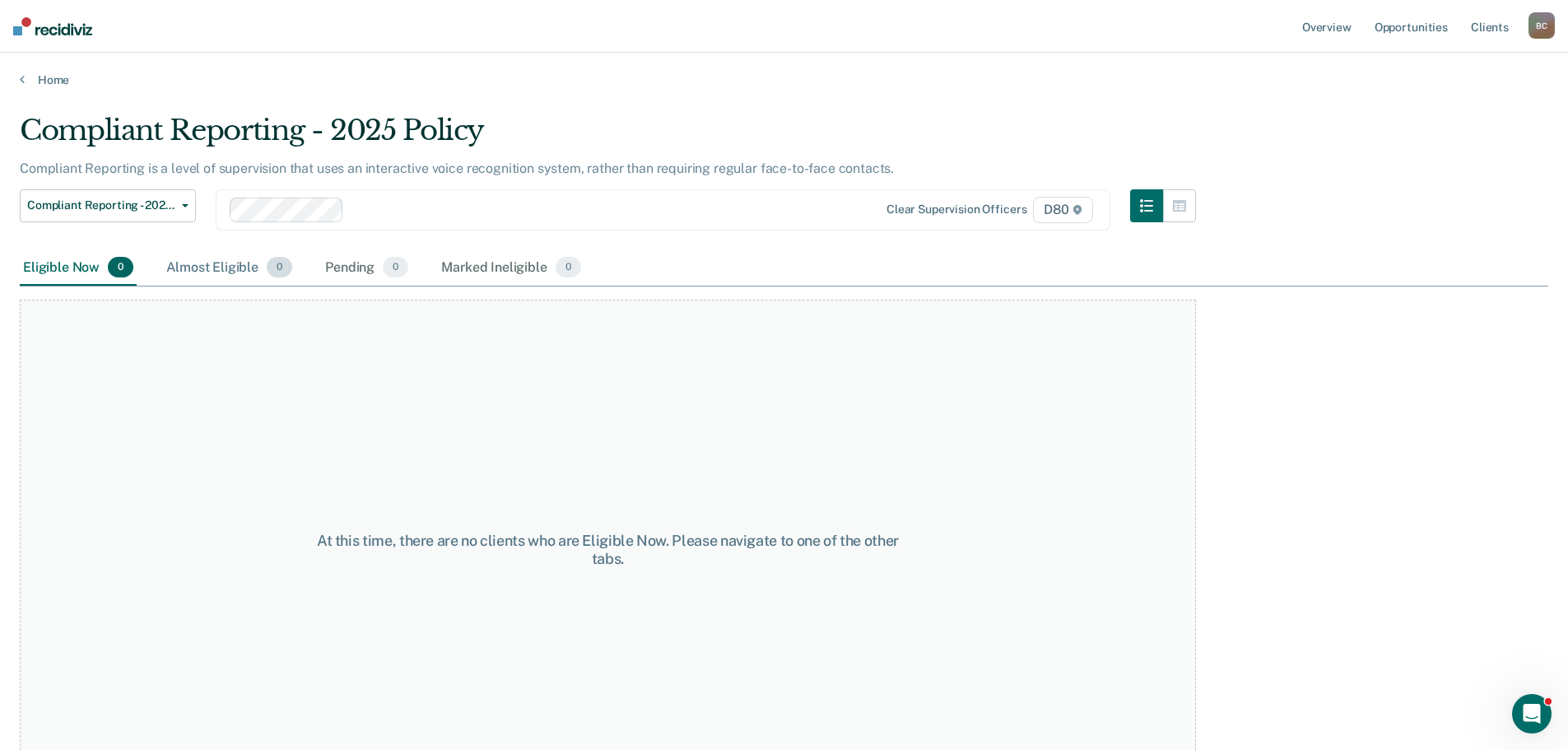
click at [209, 278] on div "Almost Eligible 0" at bounding box center [229, 268] width 132 height 36
click at [376, 256] on div "Pending 0" at bounding box center [367, 268] width 90 height 36
click at [539, 265] on div "Marked Ineligible 0" at bounding box center [511, 268] width 146 height 36
click at [53, 80] on link "Home" at bounding box center [784, 79] width 1528 height 15
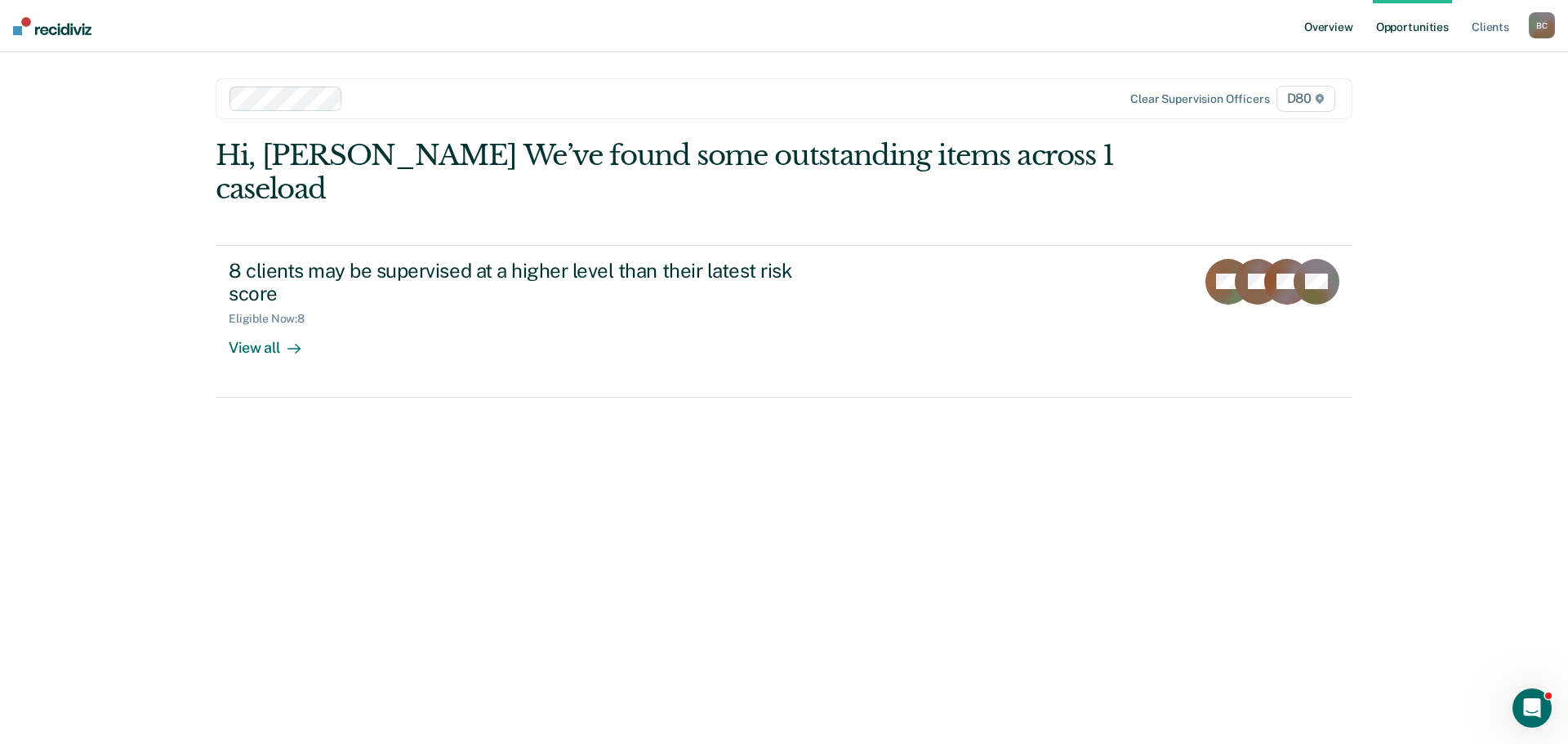
click at [1332, 19] on link "Overview" at bounding box center [1328, 26] width 55 height 52
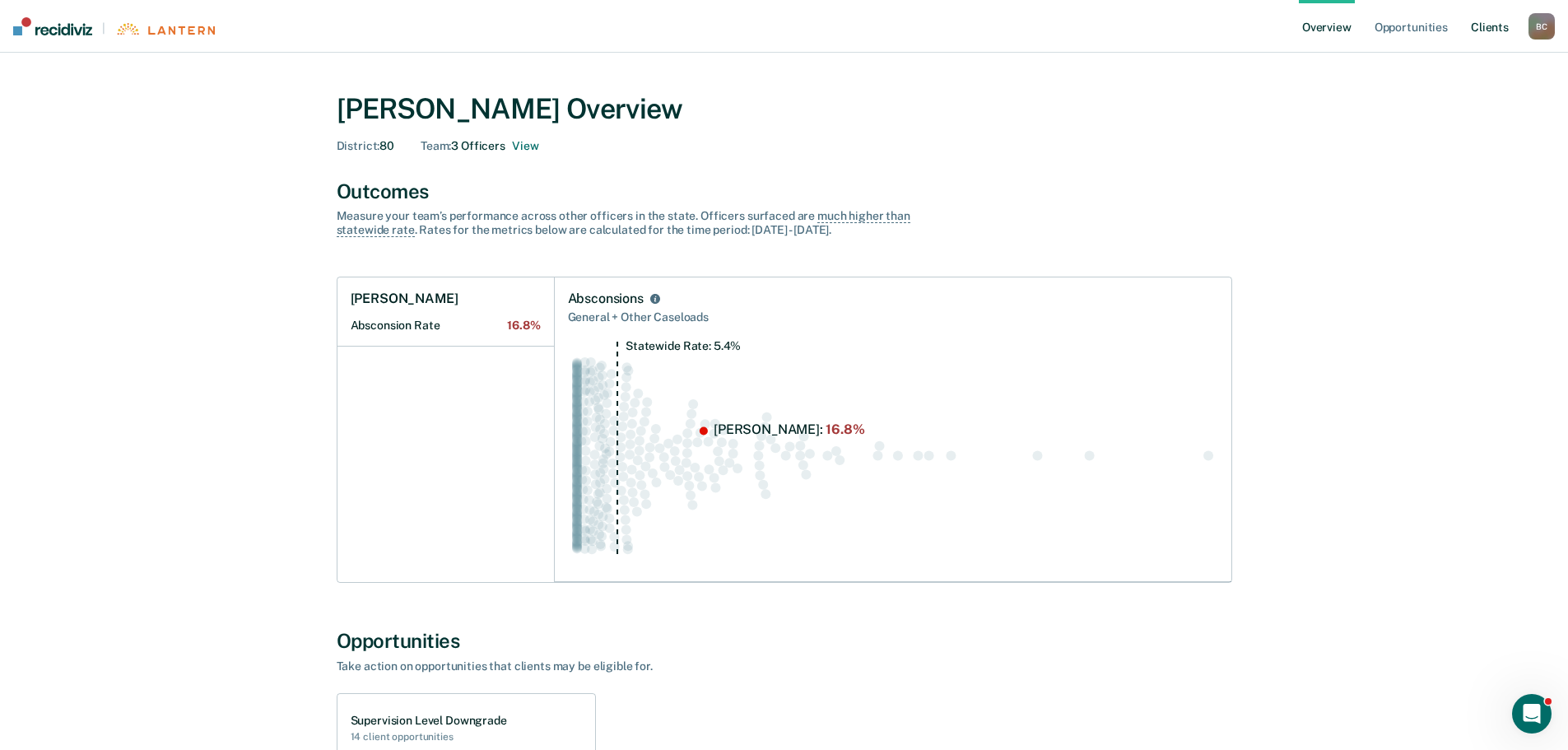
click at [1494, 19] on link "Client s" at bounding box center [1490, 26] width 44 height 53
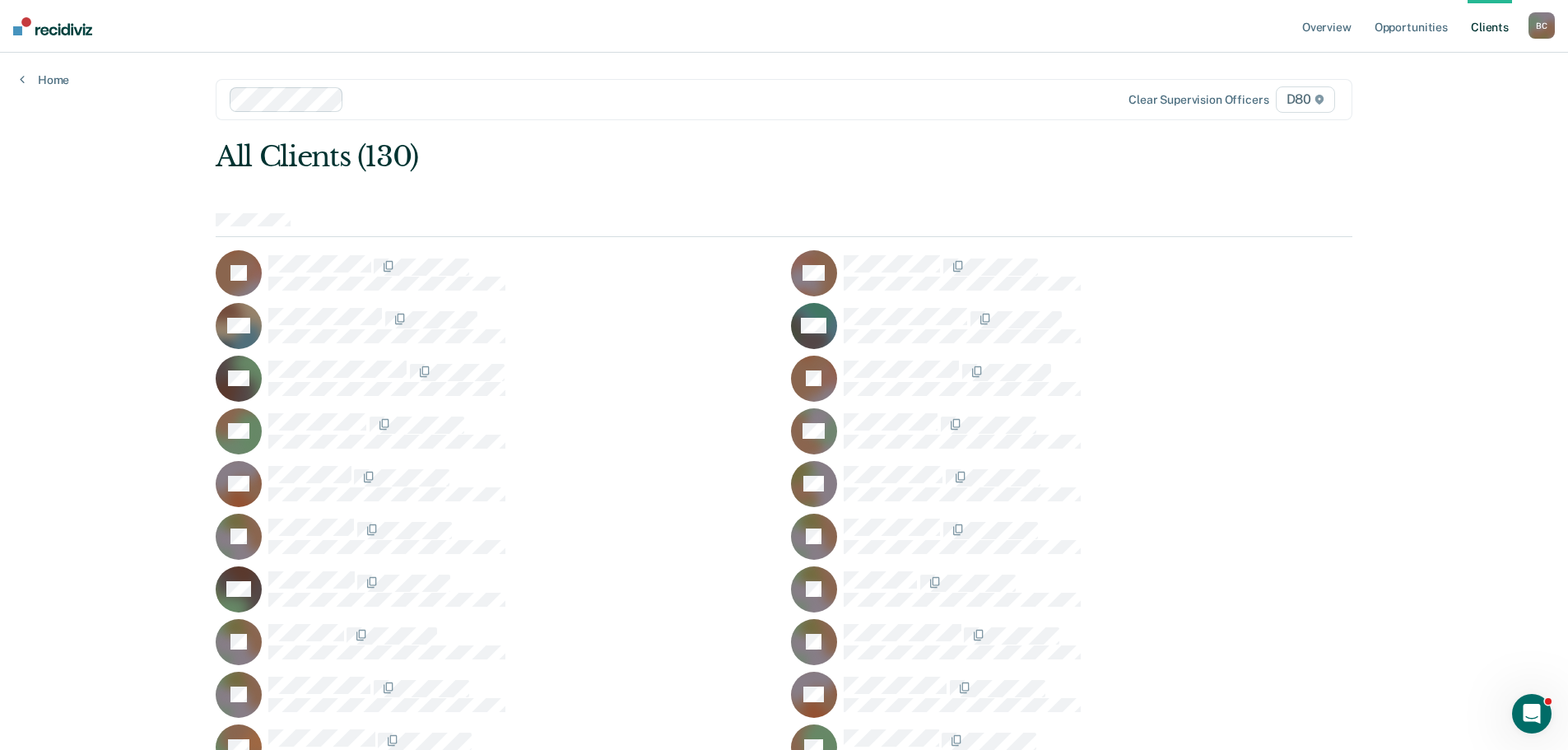
click at [1533, 26] on div "B C" at bounding box center [1542, 26] width 26 height 26
click at [1445, 83] on link "How it works" at bounding box center [1475, 87] width 132 height 14
